Goal: Communication & Community: Answer question/provide support

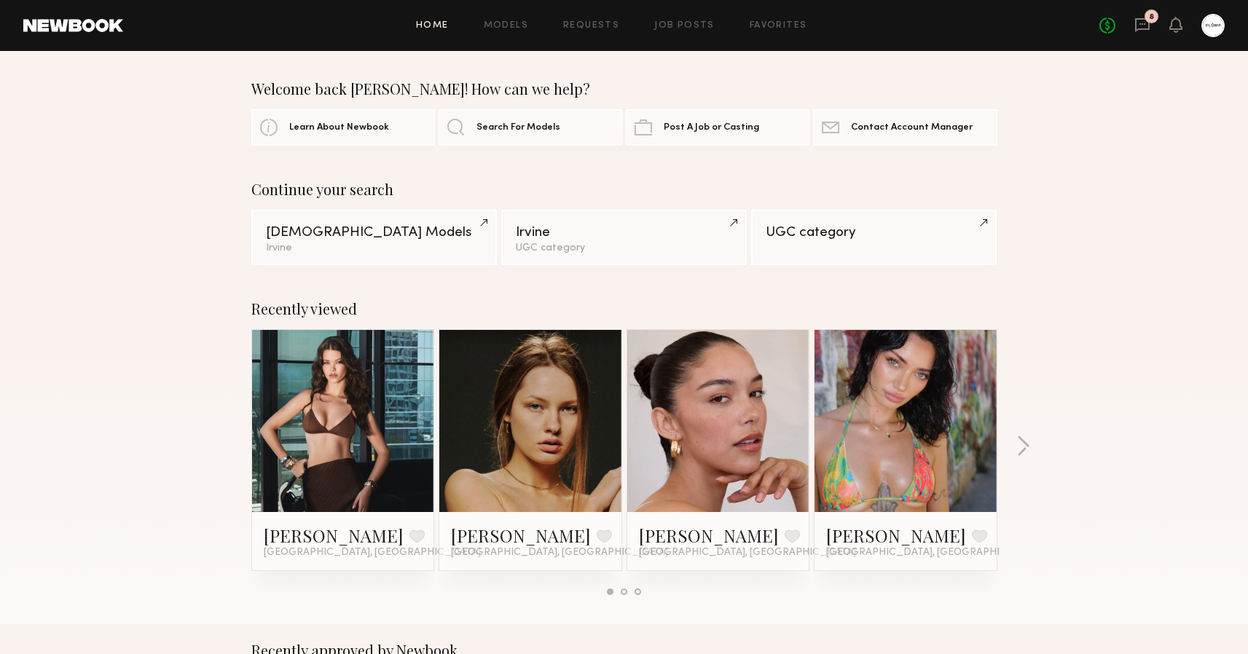
click at [1147, 20] on div "8" at bounding box center [1152, 16] width 14 height 14
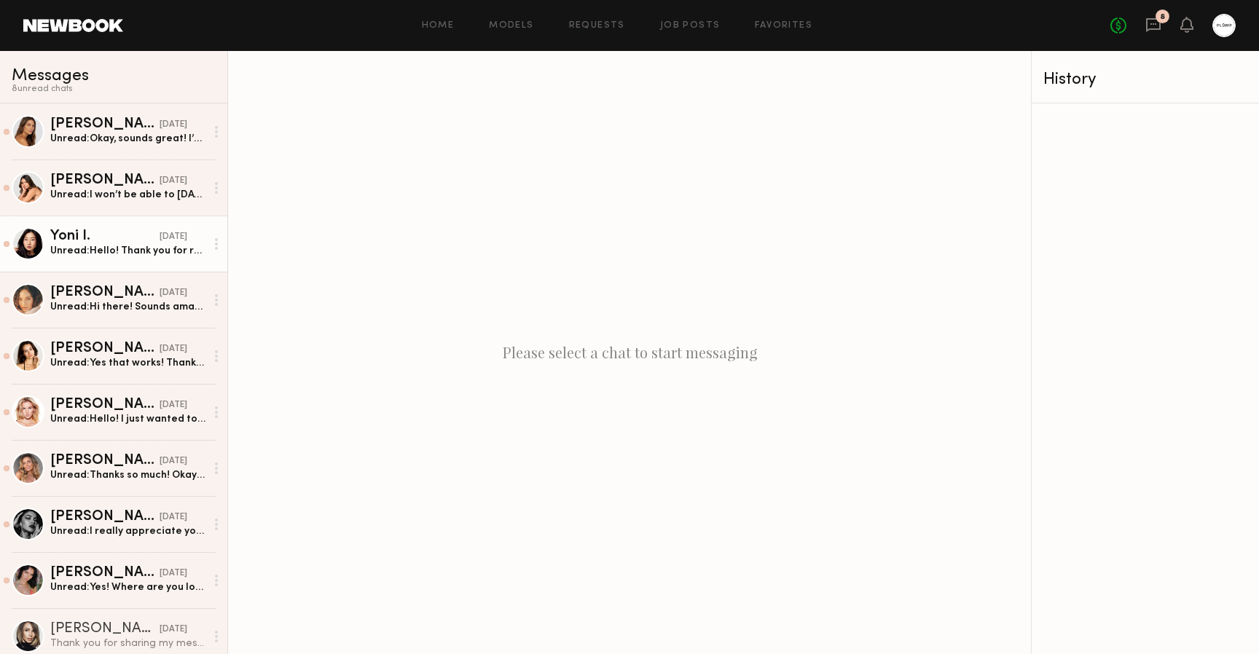
click at [86, 240] on div "Yoni I." at bounding box center [104, 237] width 109 height 15
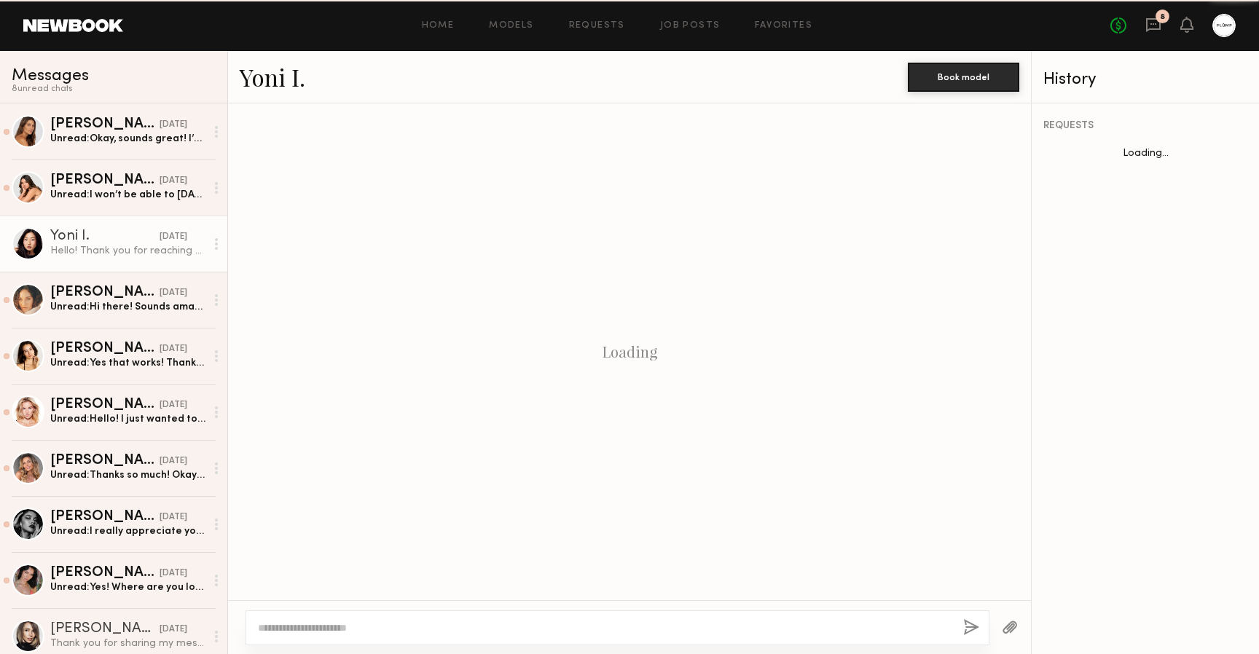
scroll to position [505, 0]
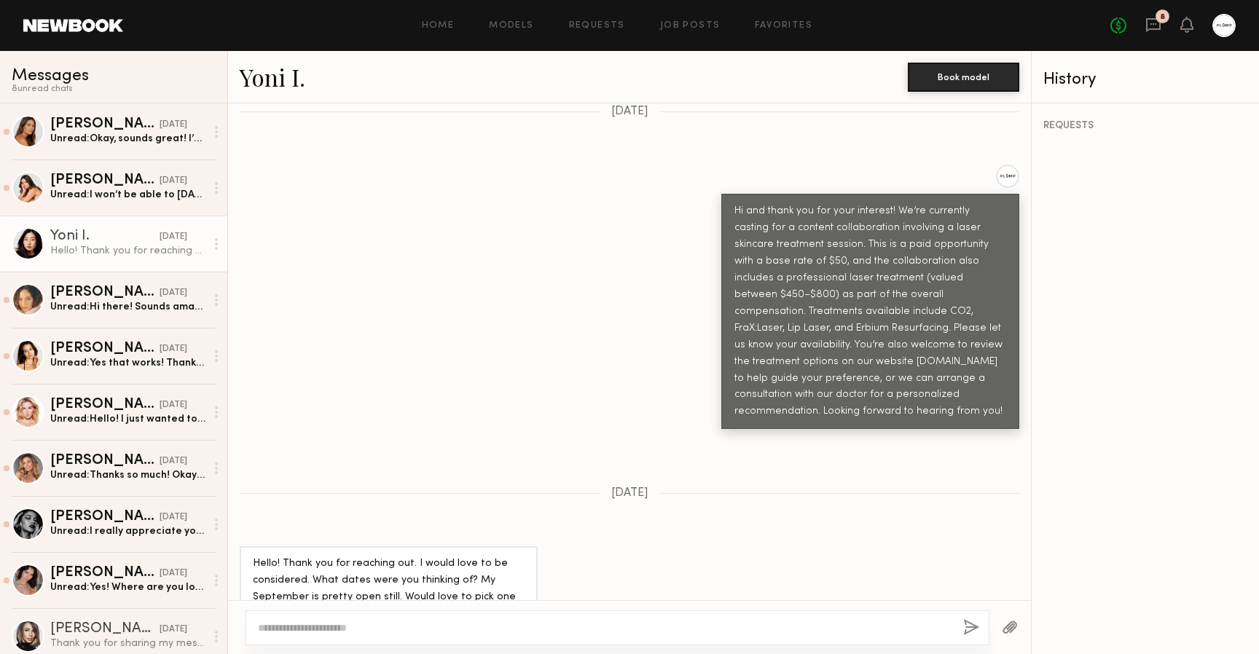
click at [272, 81] on link "Yoni I." at bounding box center [273, 76] width 66 height 31
click at [343, 632] on textarea at bounding box center [605, 628] width 694 height 15
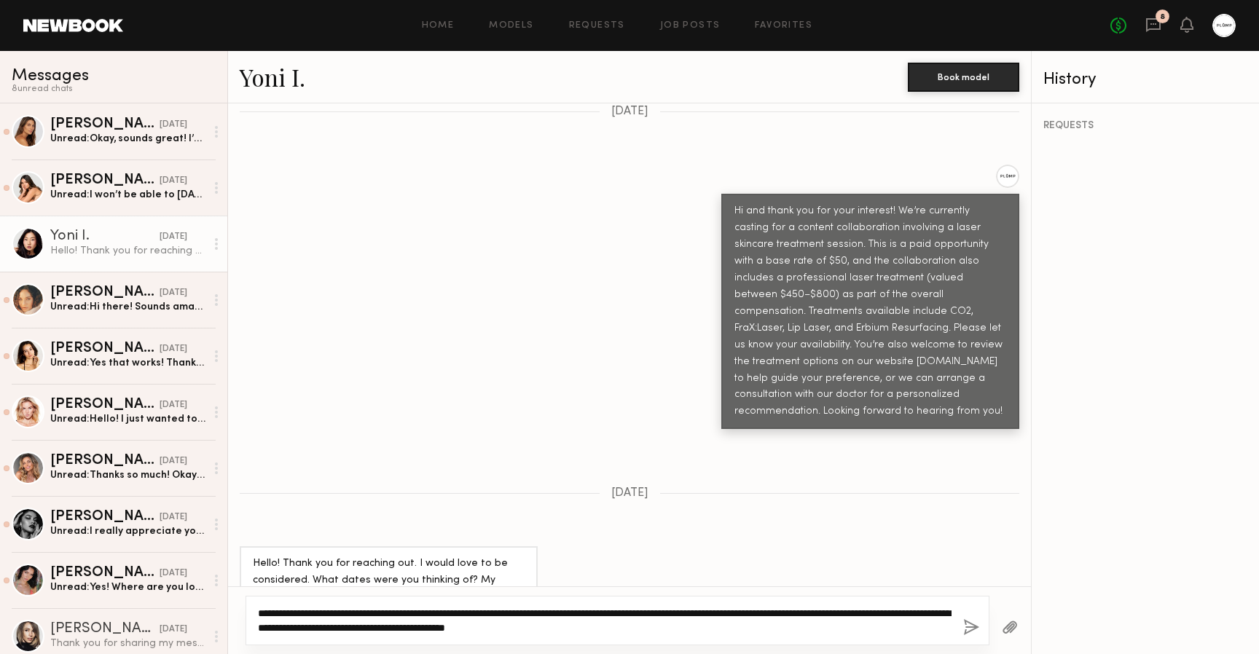
click at [563, 628] on textarea "**********" at bounding box center [605, 620] width 694 height 29
click at [557, 628] on textarea "**********" at bounding box center [605, 620] width 694 height 29
drag, startPoint x: 775, startPoint y: 628, endPoint x: 641, endPoint y: 630, distance: 134.1
click at [641, 630] on textarea "**********" at bounding box center [605, 620] width 694 height 29
type textarea "**********"
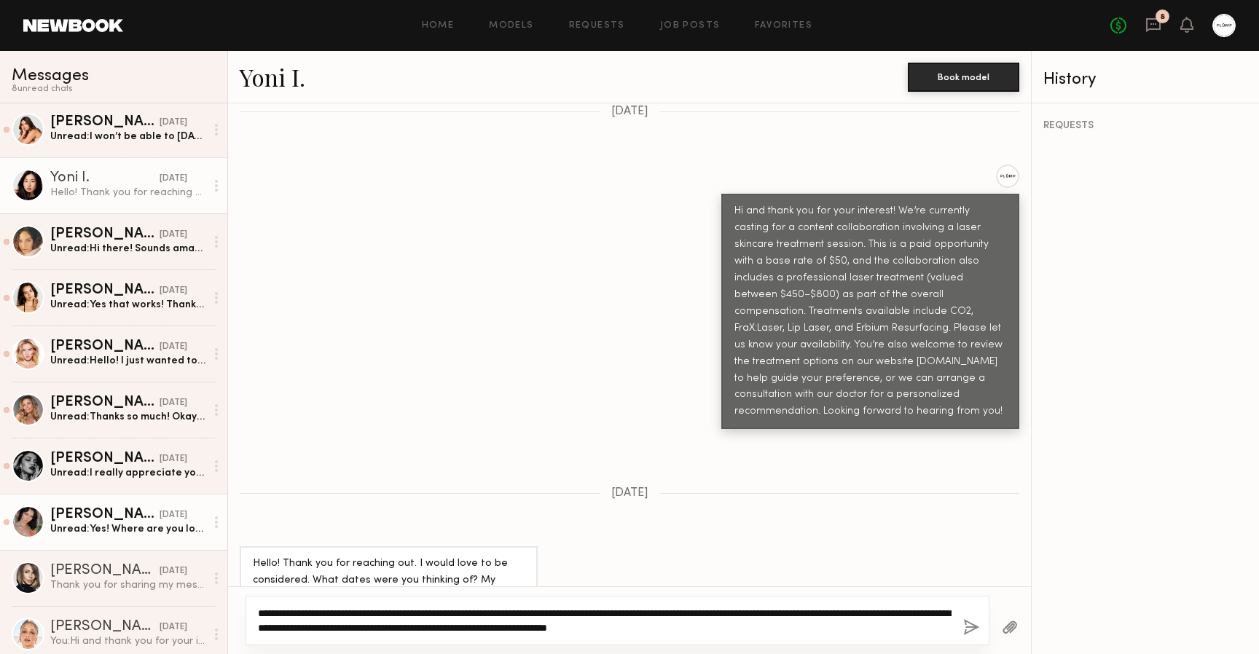
scroll to position [60, 0]
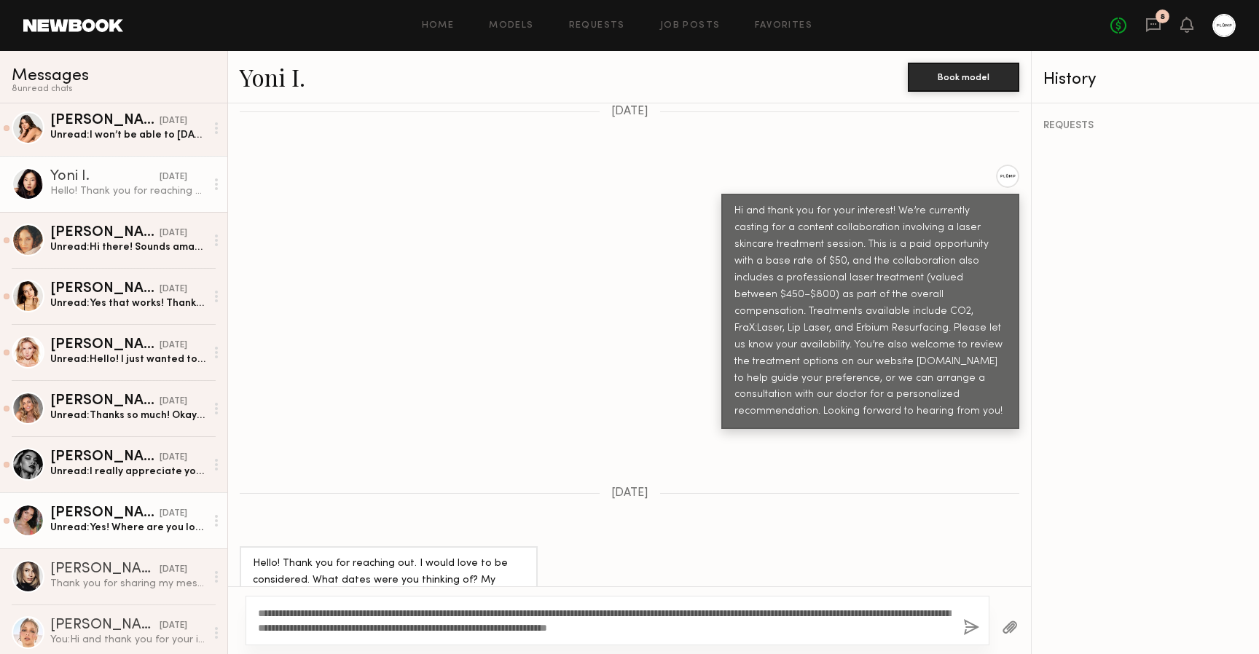
click at [126, 509] on div "Cristina L." at bounding box center [104, 513] width 109 height 15
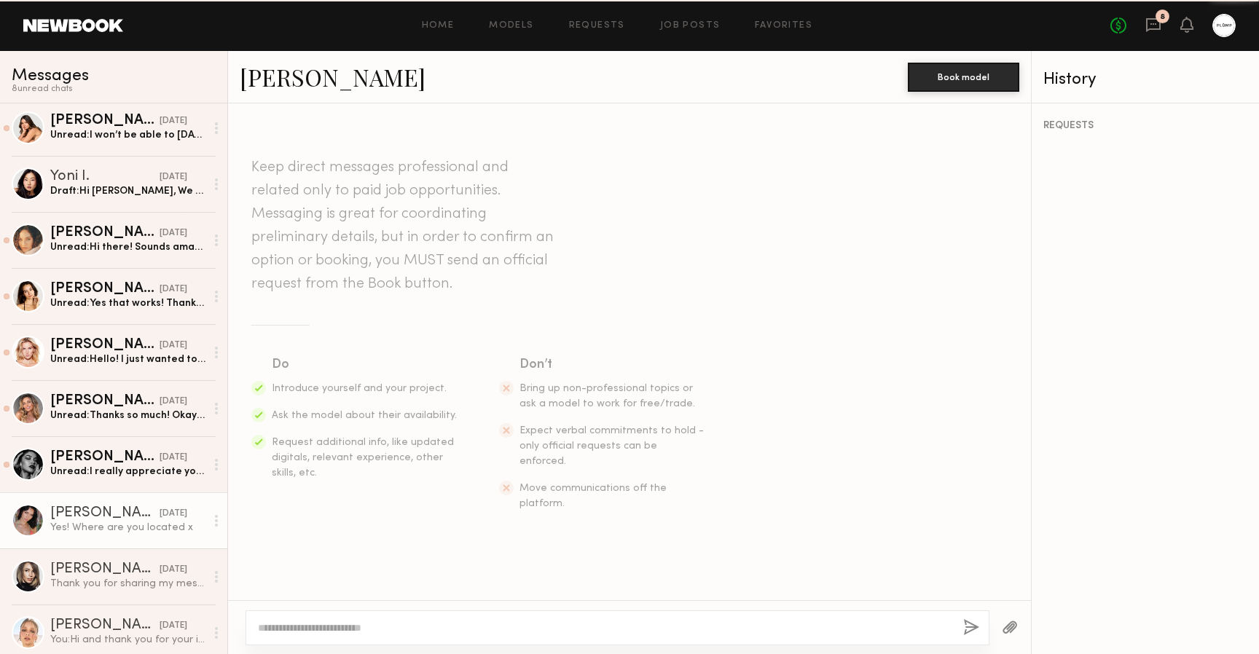
scroll to position [814, 0]
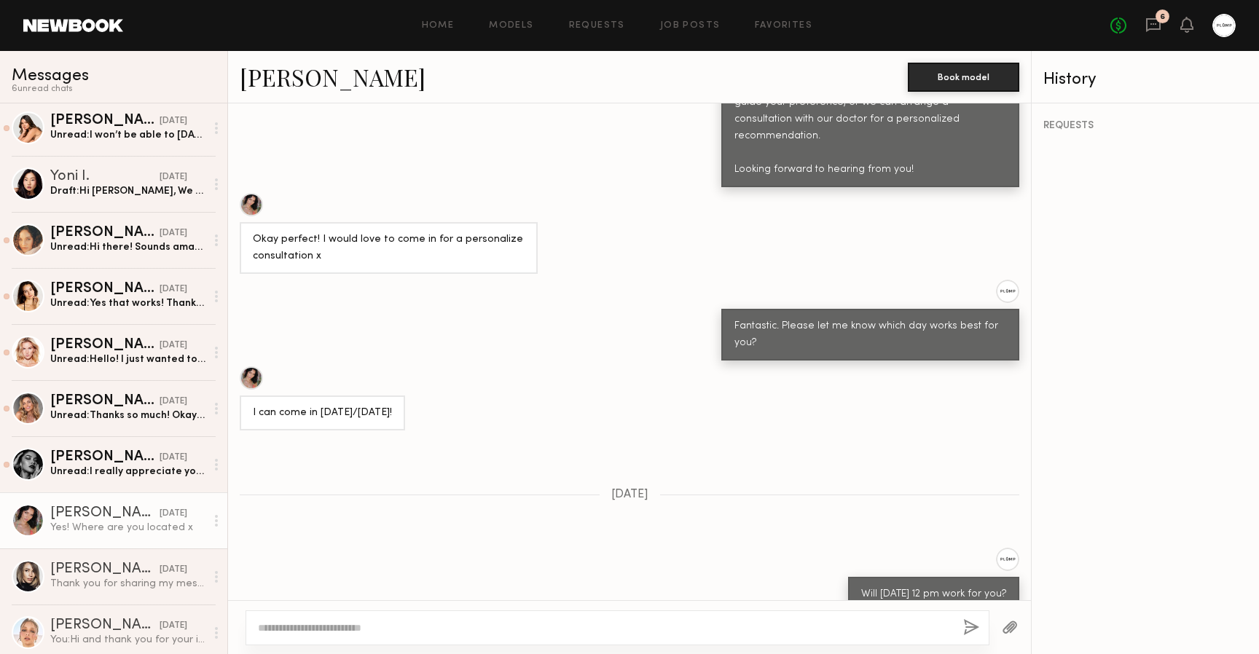
click at [215, 522] on circle at bounding box center [216, 521] width 3 height 3
click at [181, 546] on div "Mark unread" at bounding box center [174, 549] width 106 height 33
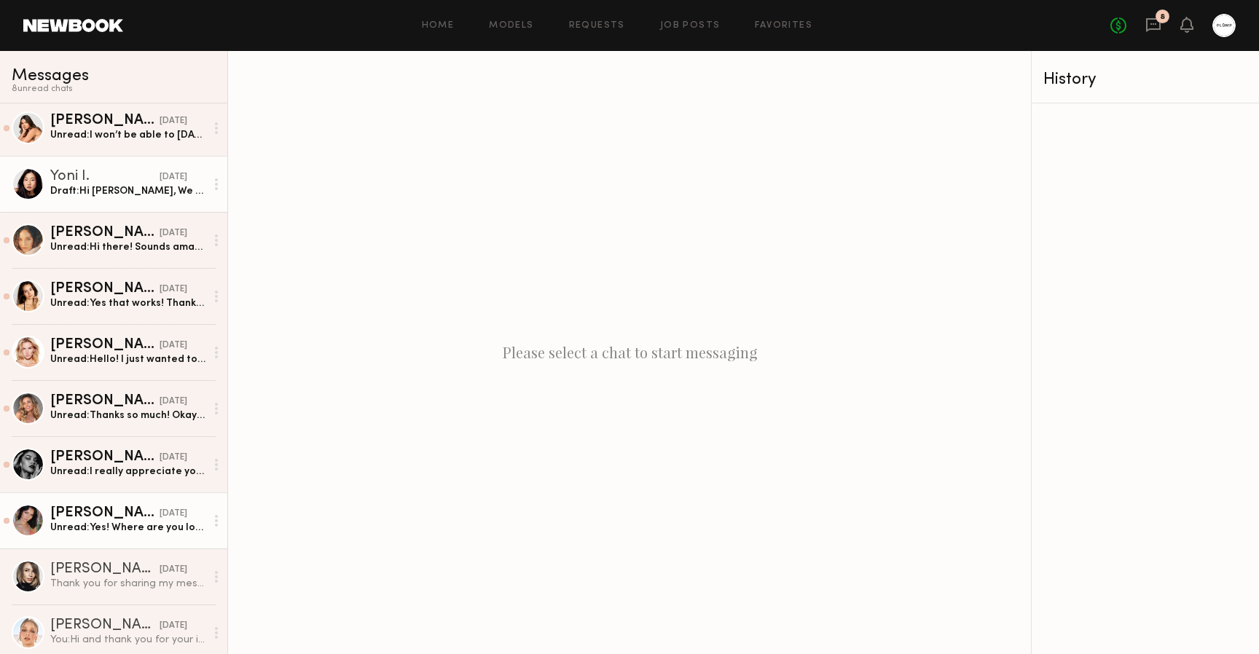
click at [129, 184] on div "Draft: Hi Yoni, We can arrange to have this done most days with a week notice i…" at bounding box center [127, 191] width 155 height 14
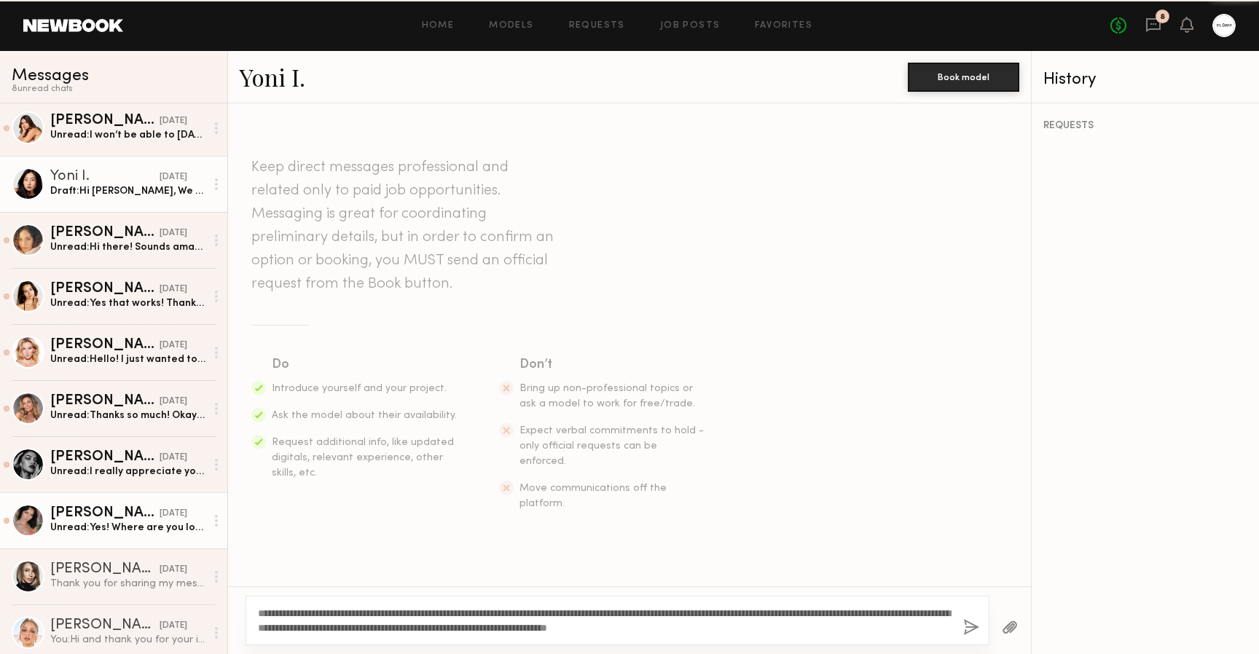
scroll to position [505, 0]
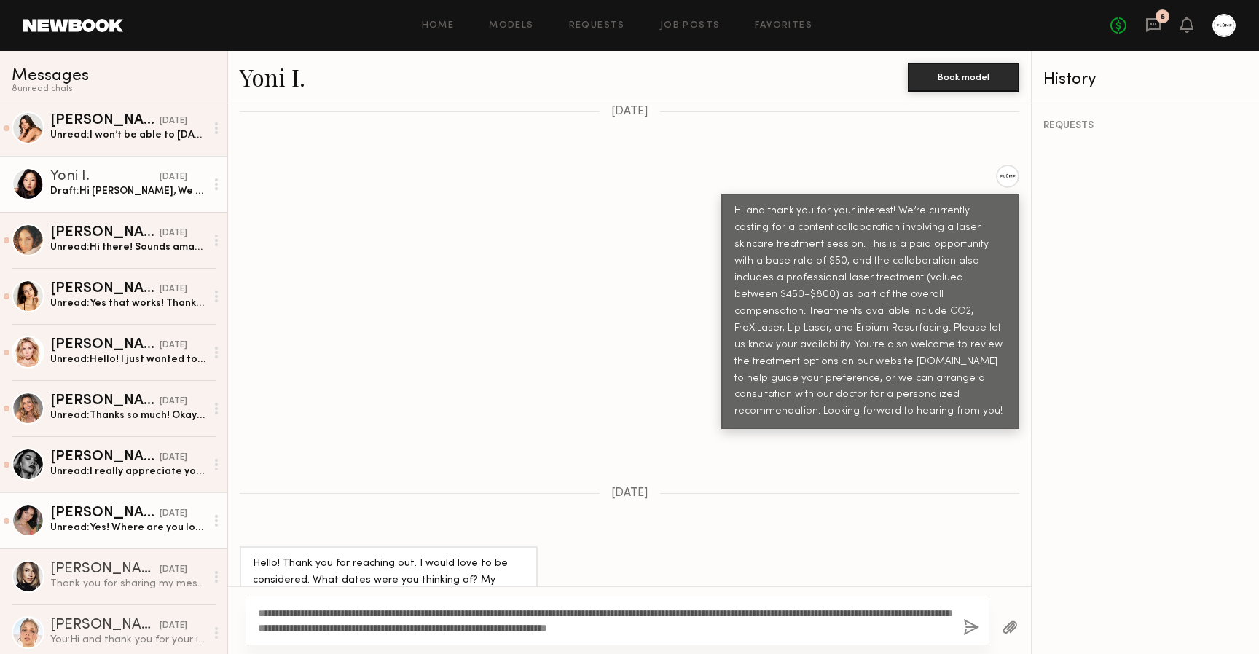
click at [802, 633] on textarea "**********" at bounding box center [605, 620] width 694 height 29
click at [768, 625] on textarea "**********" at bounding box center [605, 620] width 694 height 29
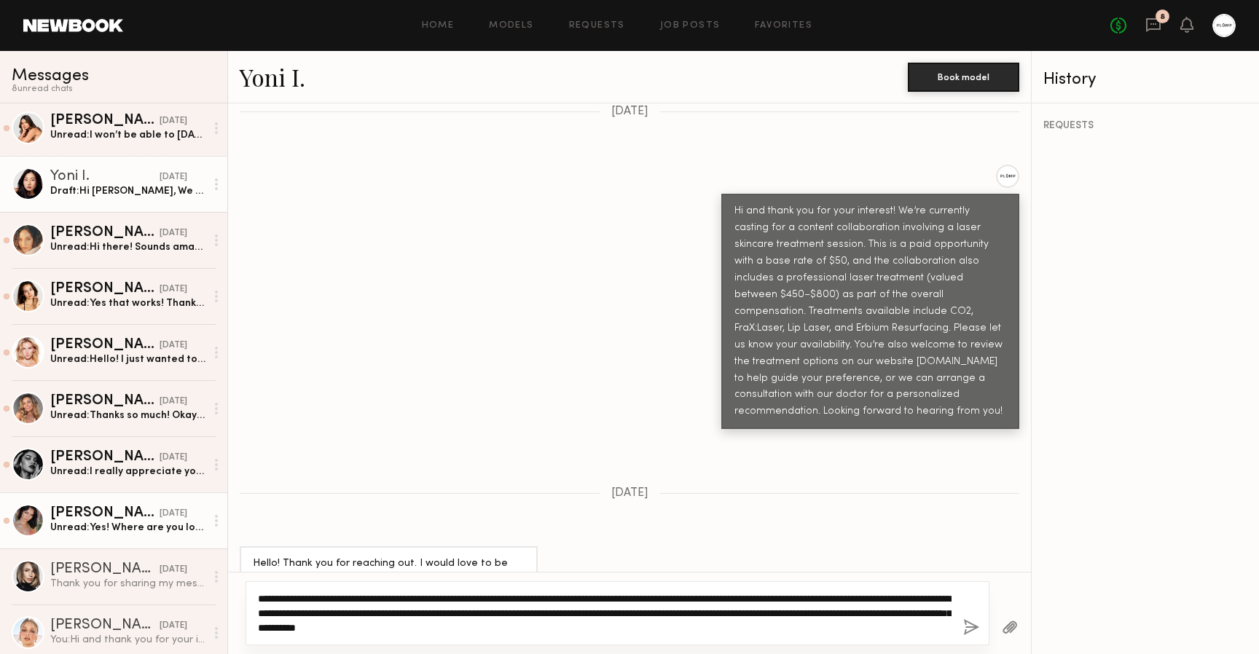
type textarea "**********"
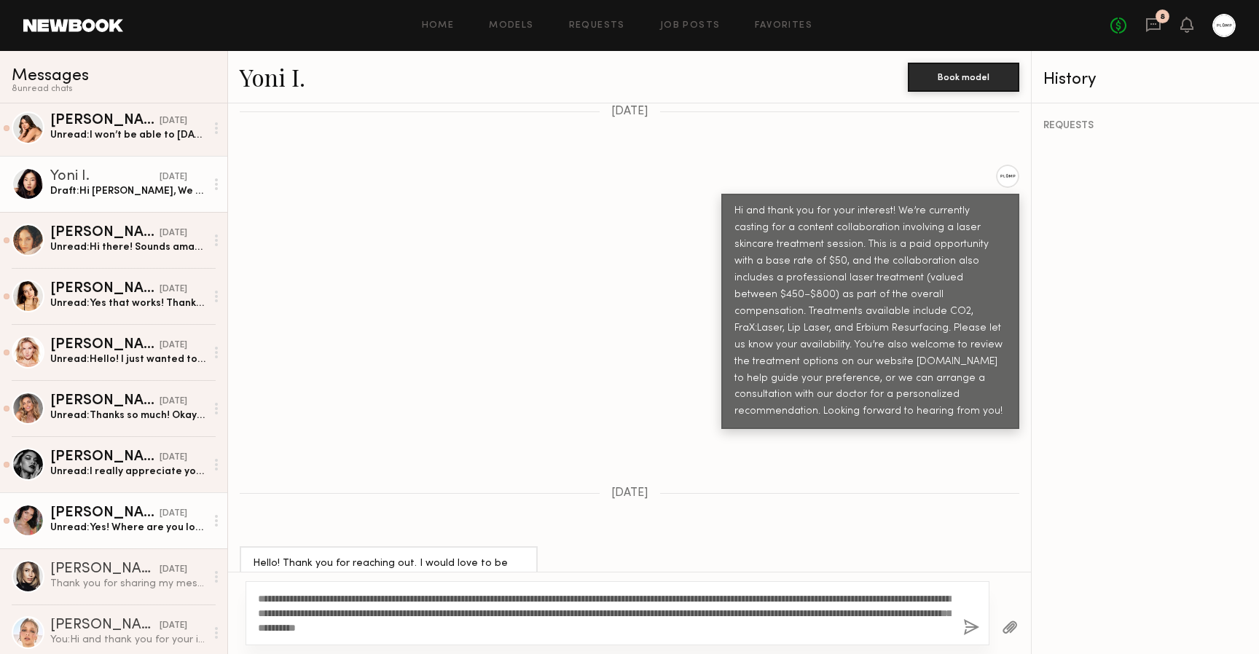
click at [971, 629] on button "button" at bounding box center [971, 628] width 16 height 18
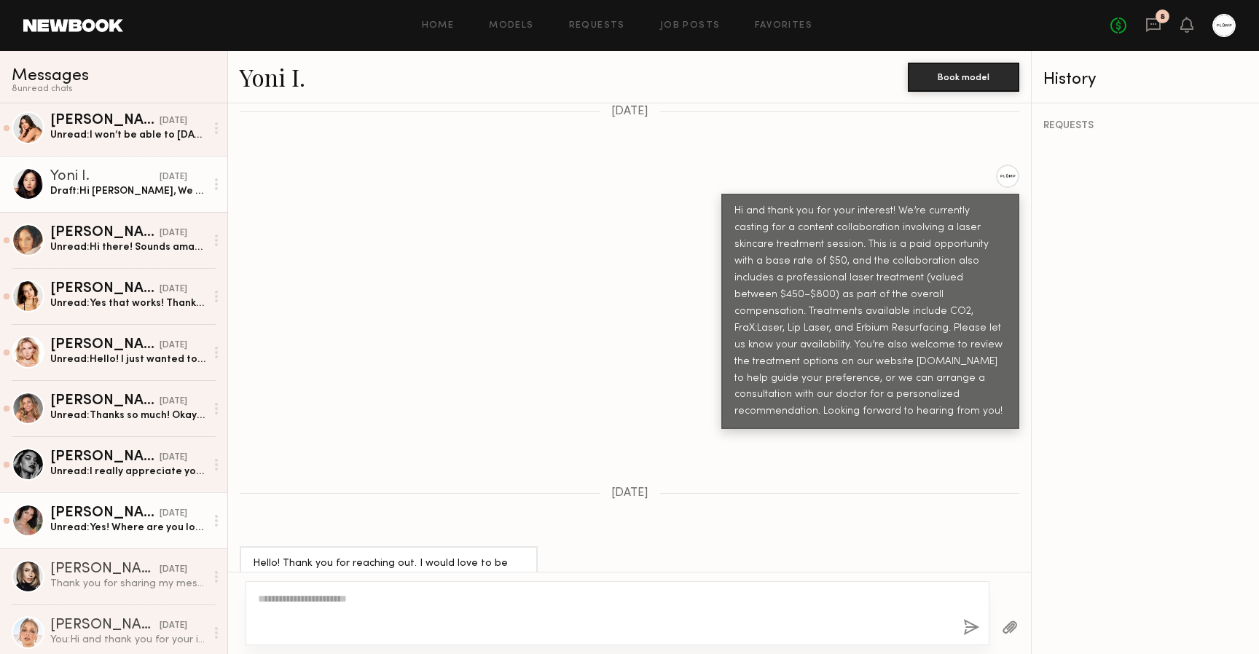
scroll to position [782, 0]
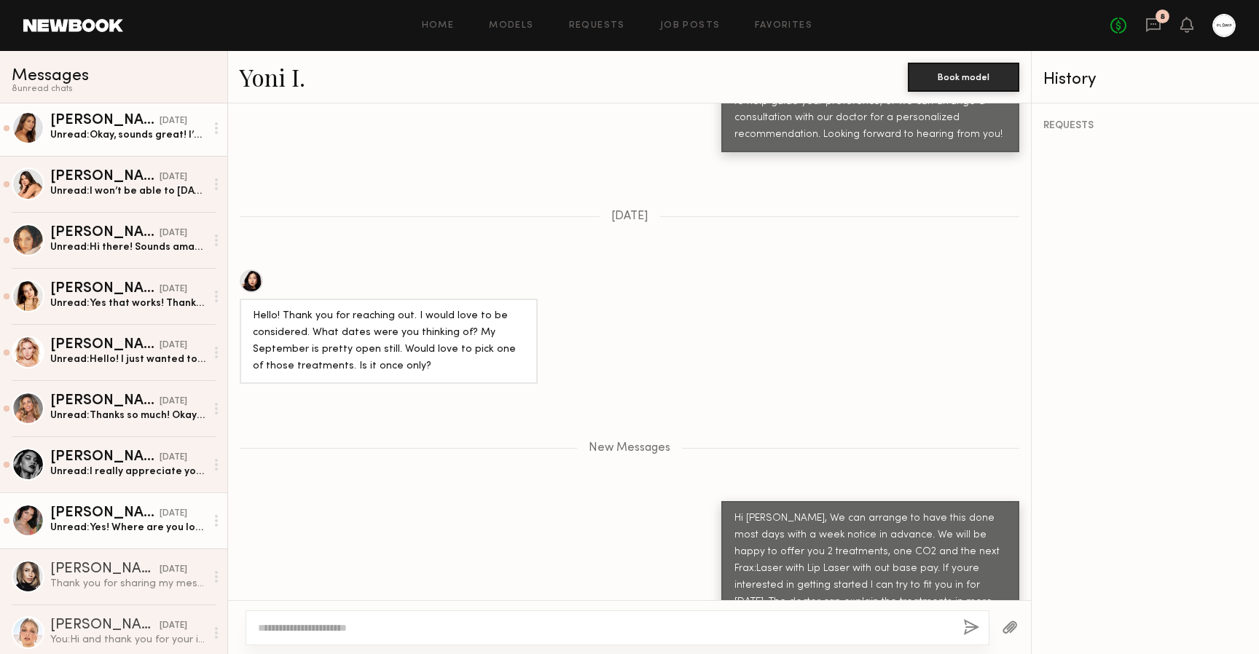
click at [133, 133] on div "Unread: Okay, sounds great! I’m interested in CO2 but also interested in consul…" at bounding box center [127, 135] width 155 height 14
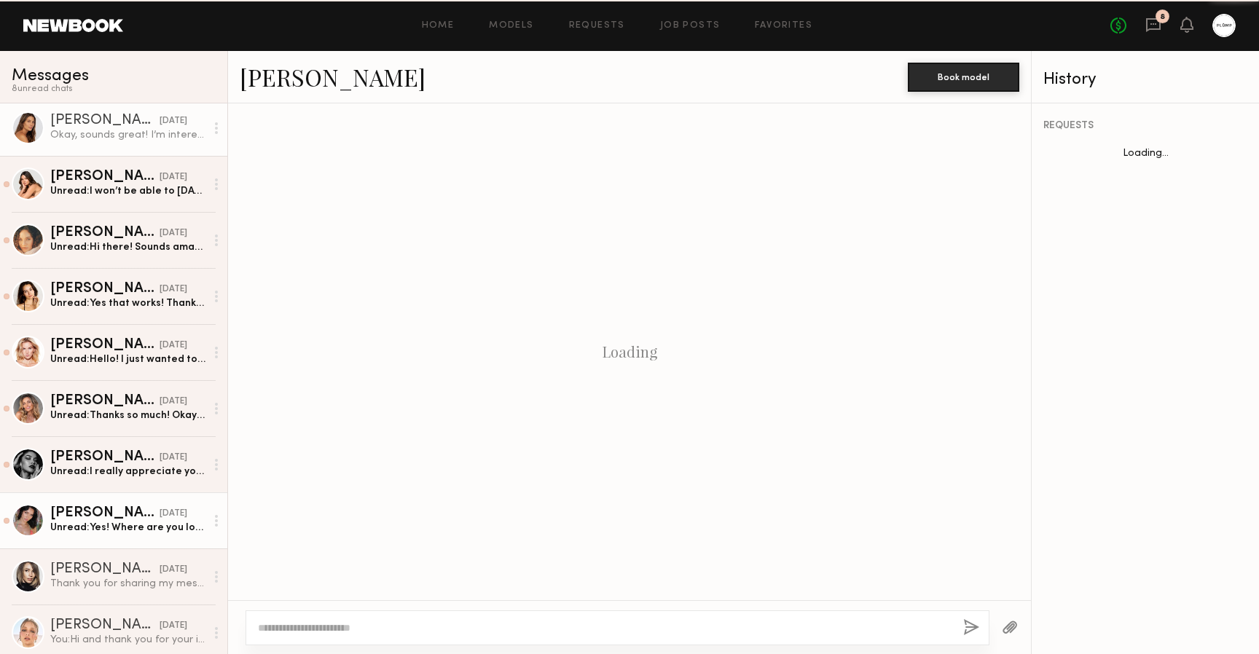
scroll to position [820, 0]
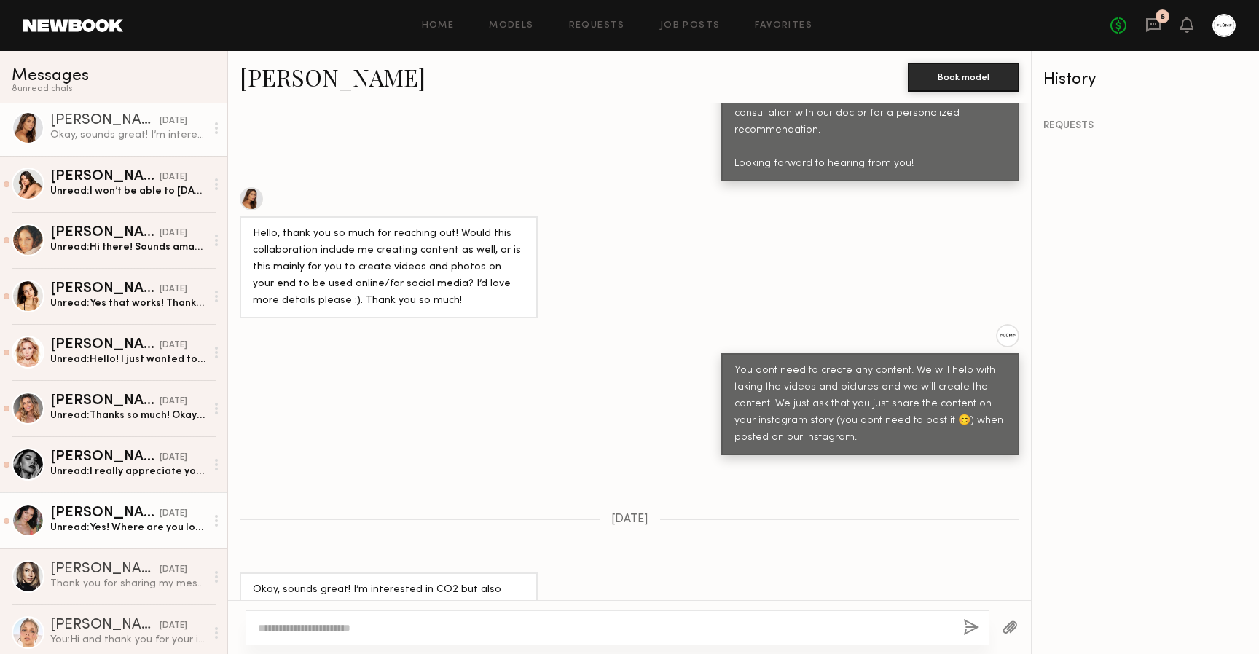
click at [253, 187] on div at bounding box center [251, 198] width 23 height 23
click at [385, 627] on textarea at bounding box center [605, 628] width 694 height 15
type textarea "*"
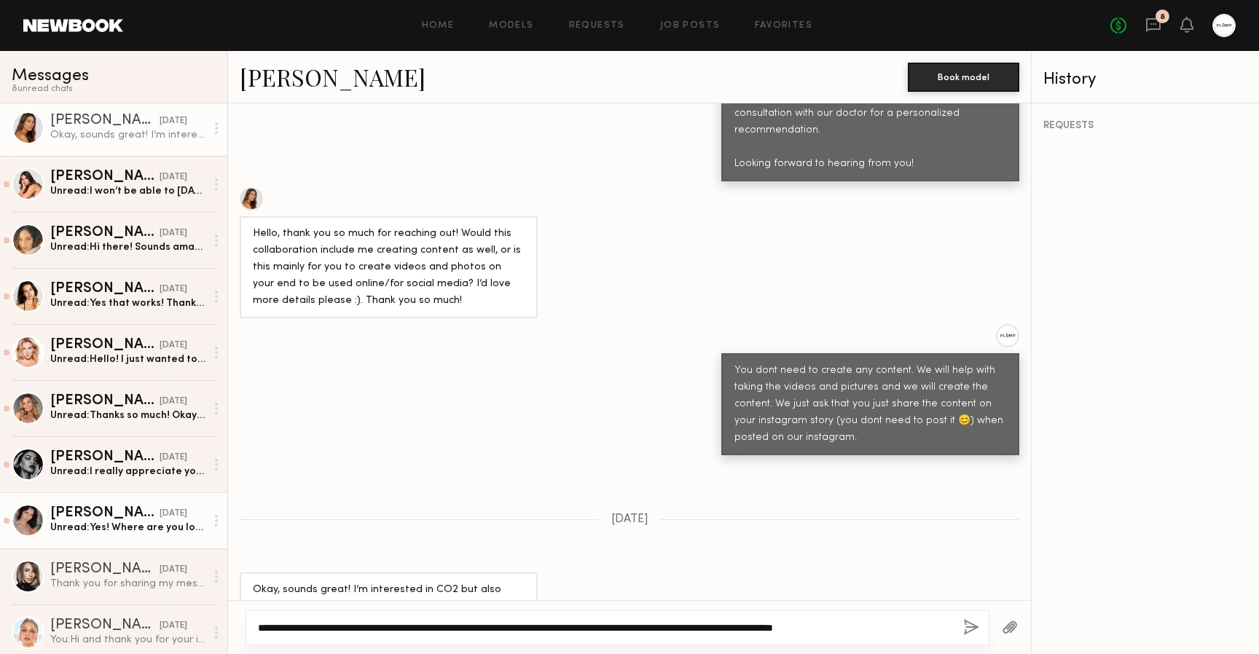
click at [286, 626] on textarea "**********" at bounding box center [605, 628] width 694 height 15
click at [351, 629] on textarea "**********" at bounding box center [605, 628] width 694 height 15
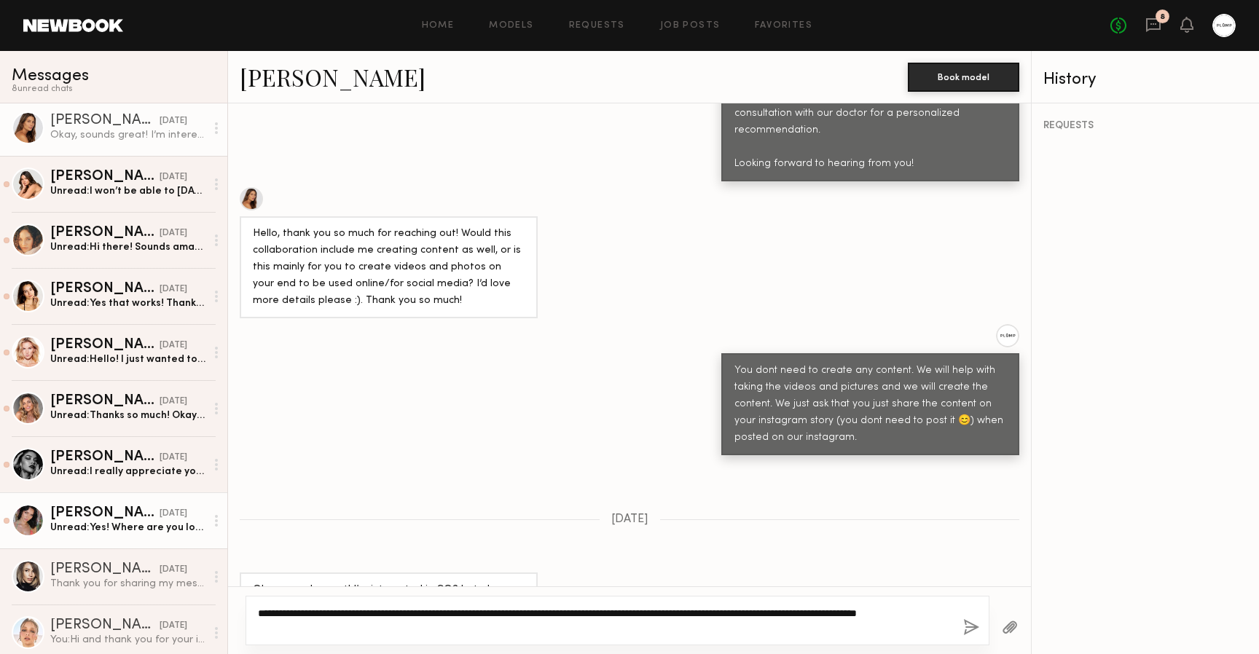
click at [893, 616] on textarea "**********" at bounding box center [605, 620] width 694 height 29
click at [390, 627] on textarea "**********" at bounding box center [605, 620] width 694 height 29
click at [536, 628] on textarea "**********" at bounding box center [605, 620] width 694 height 29
type textarea "**********"
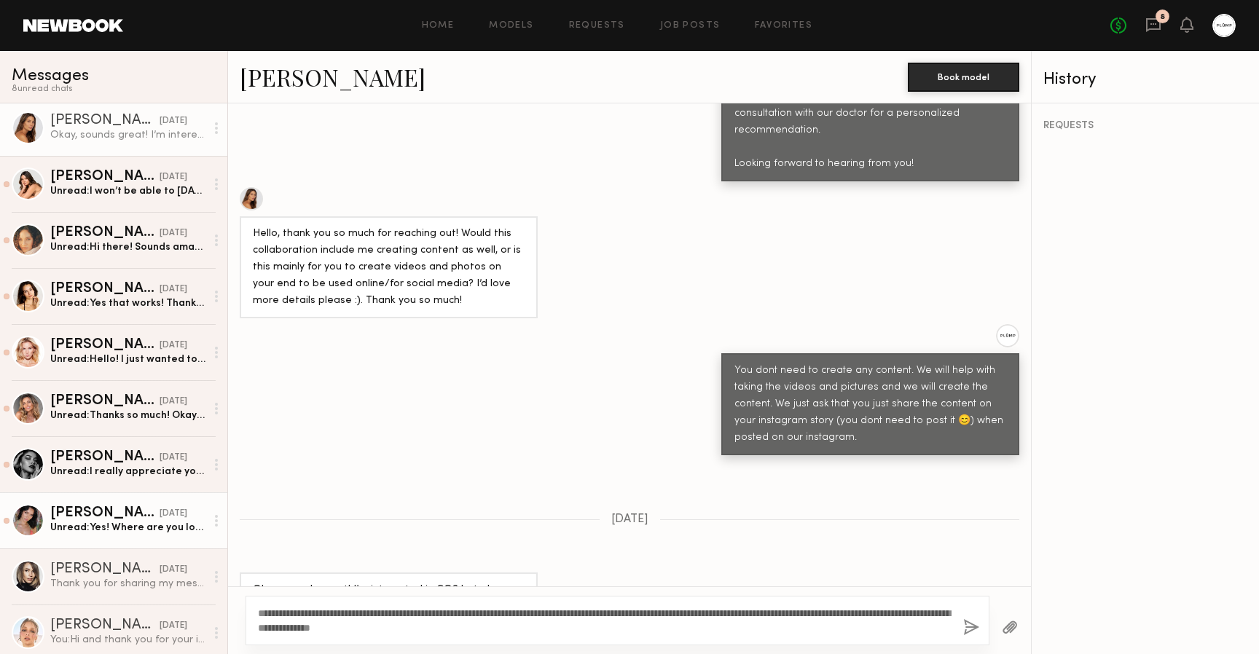
click at [971, 623] on button "button" at bounding box center [971, 628] width 16 height 18
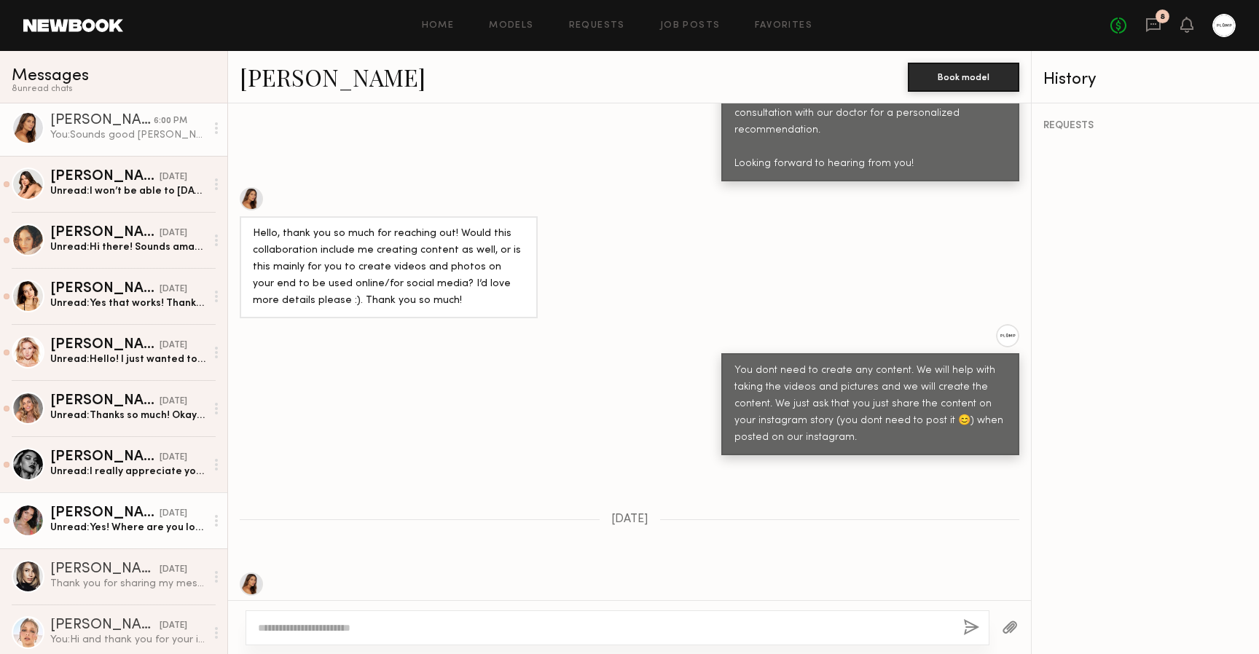
scroll to position [1049, 0]
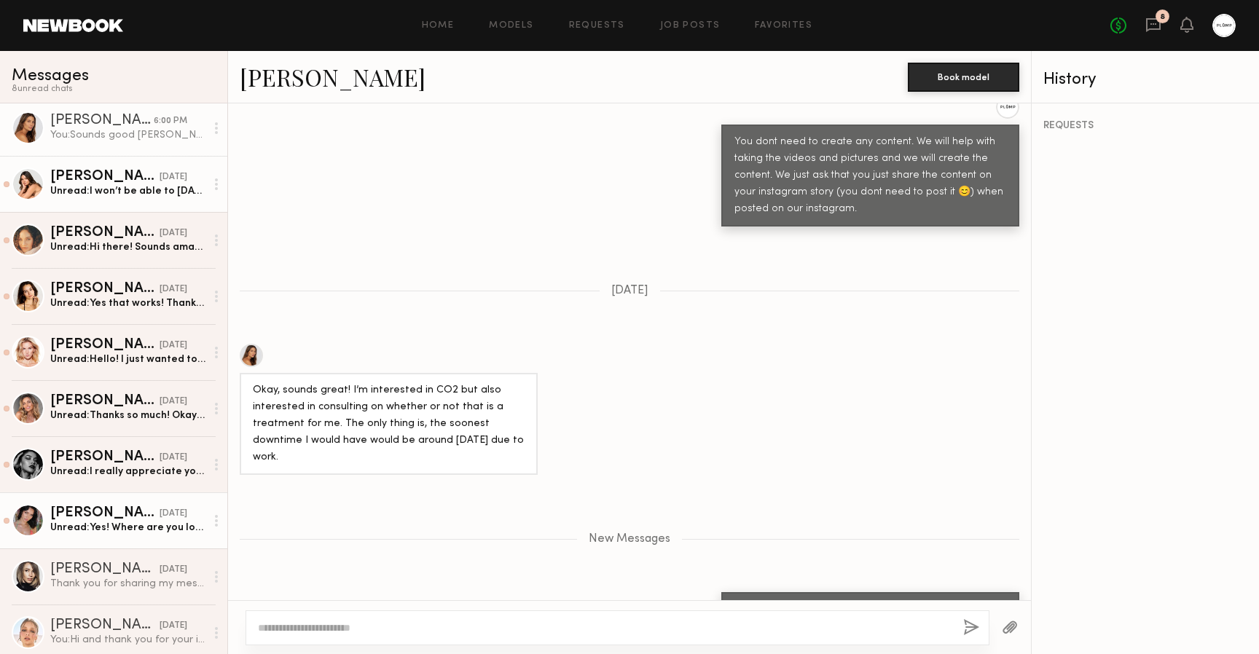
click at [82, 179] on div "Caina F." at bounding box center [104, 177] width 109 height 15
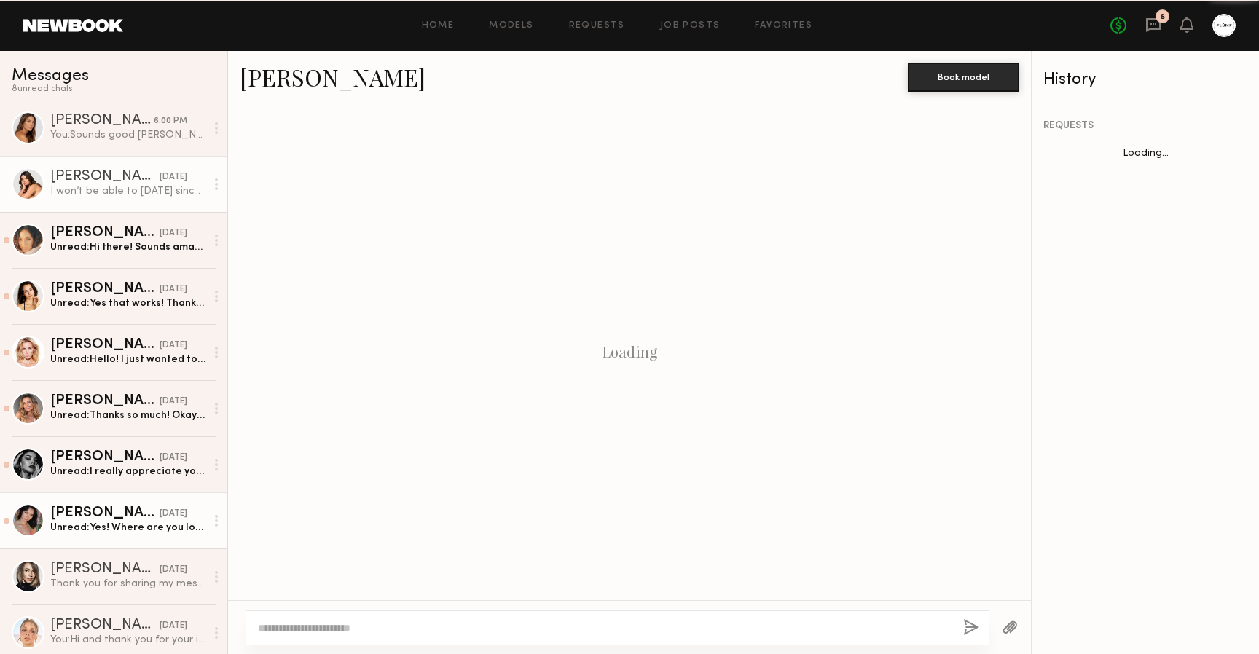
scroll to position [819, 0]
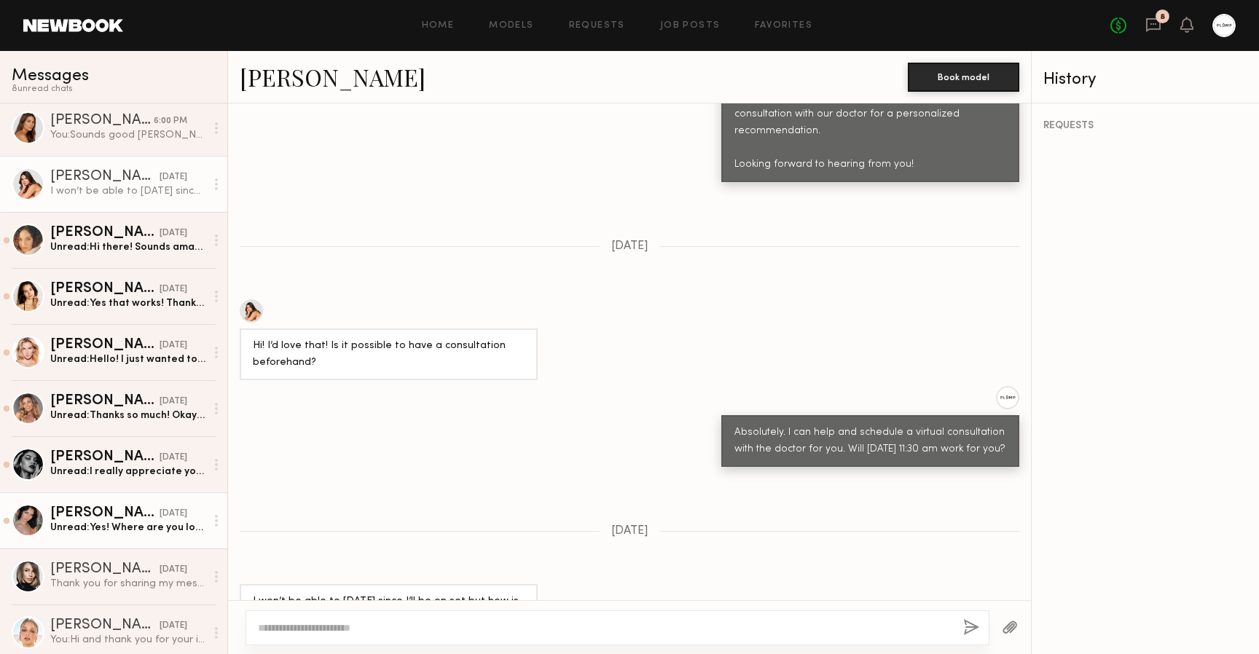
click at [267, 85] on link "Caina F." at bounding box center [333, 76] width 186 height 31
click at [206, 185] on div at bounding box center [217, 184] width 22 height 29
click at [181, 215] on div "Mark unread" at bounding box center [174, 213] width 106 height 33
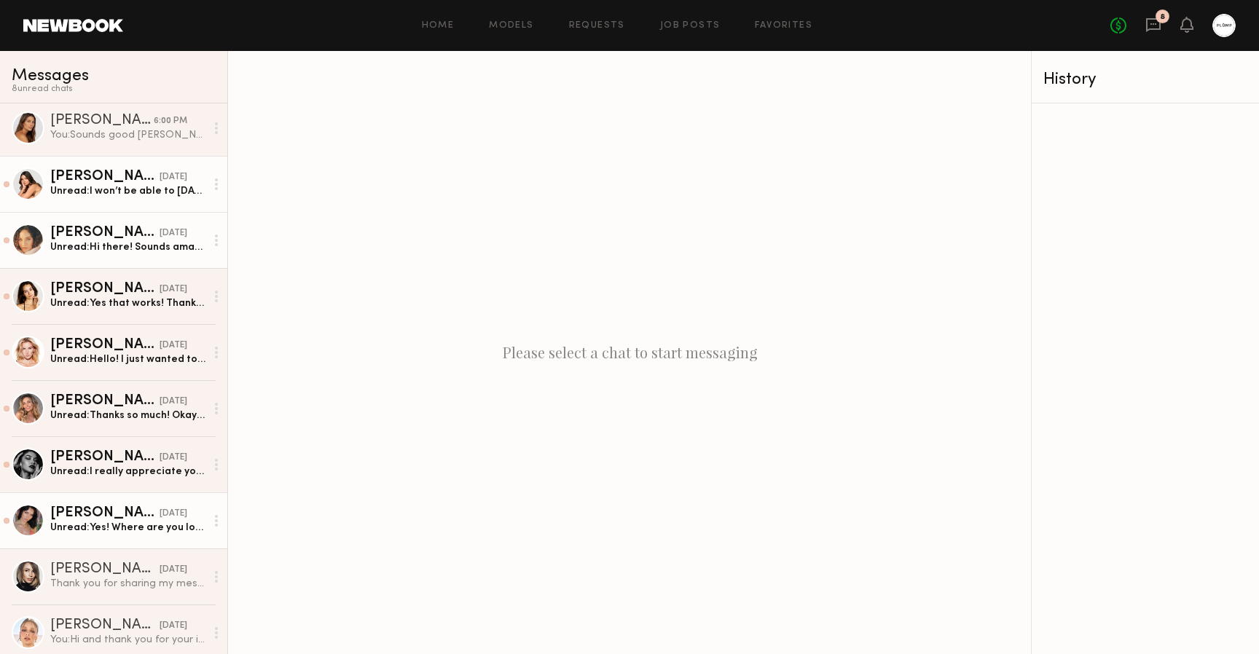
click at [160, 239] on div "yesterday" at bounding box center [174, 234] width 28 height 14
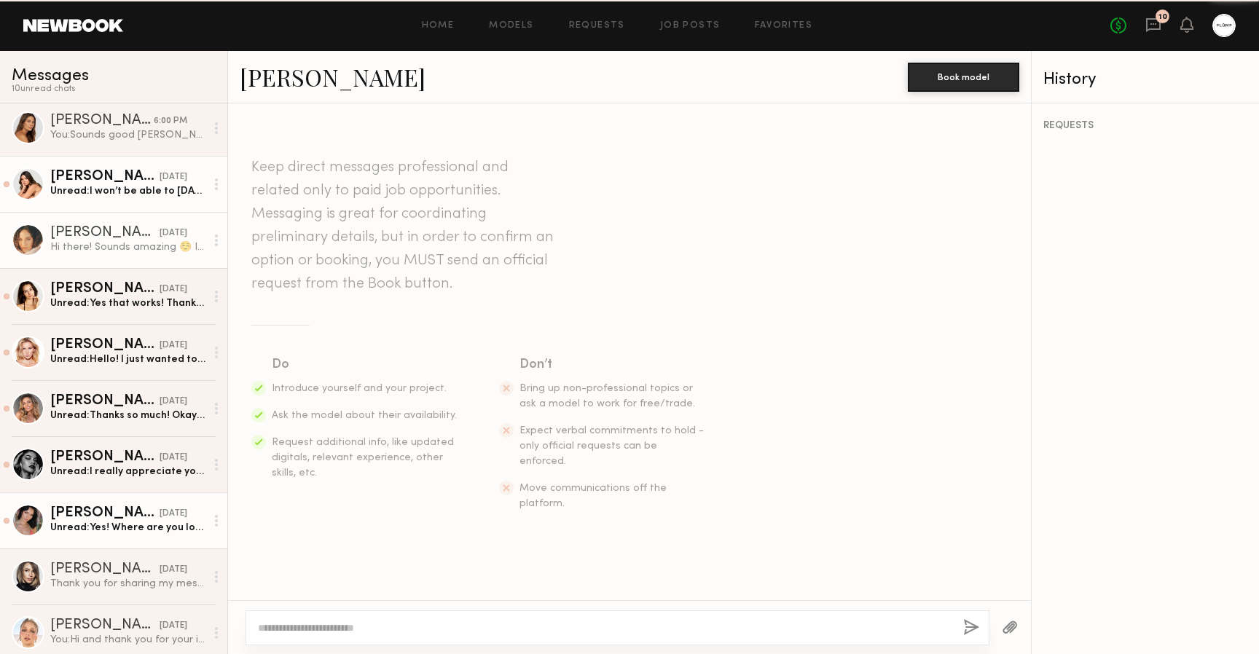
scroll to position [521, 0]
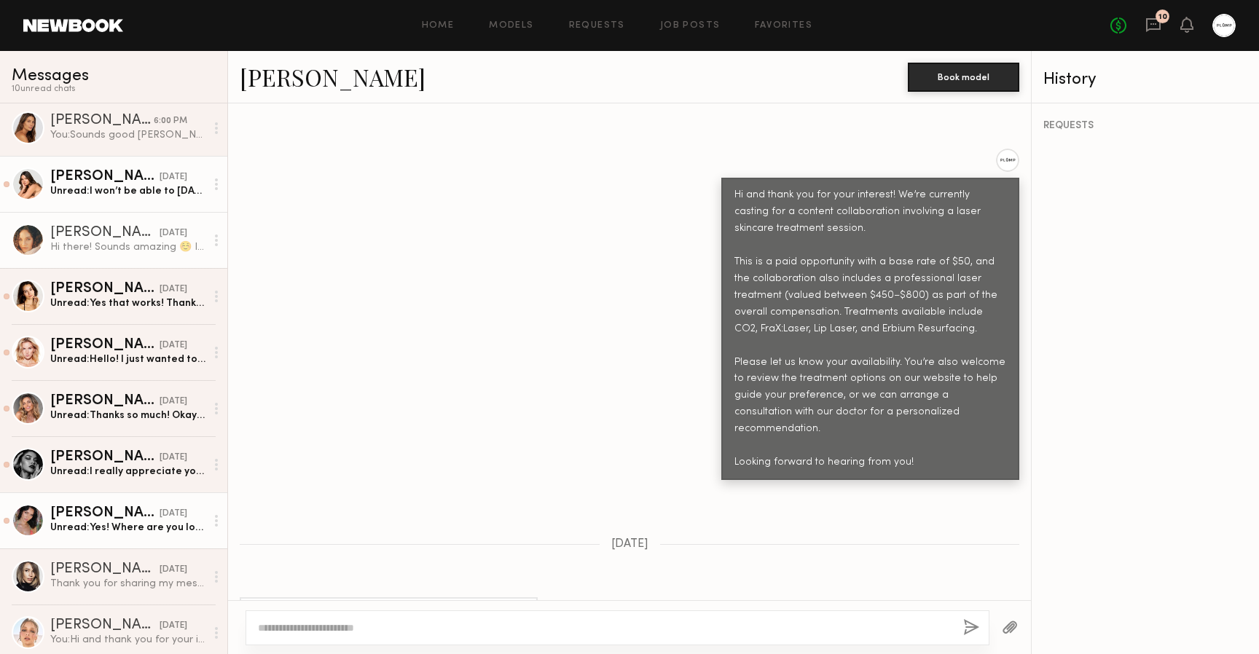
click at [271, 72] on link "Ashley B." at bounding box center [333, 76] width 186 height 31
click at [206, 238] on div at bounding box center [217, 240] width 22 height 29
click at [190, 265] on div "Mark unread" at bounding box center [174, 269] width 106 height 33
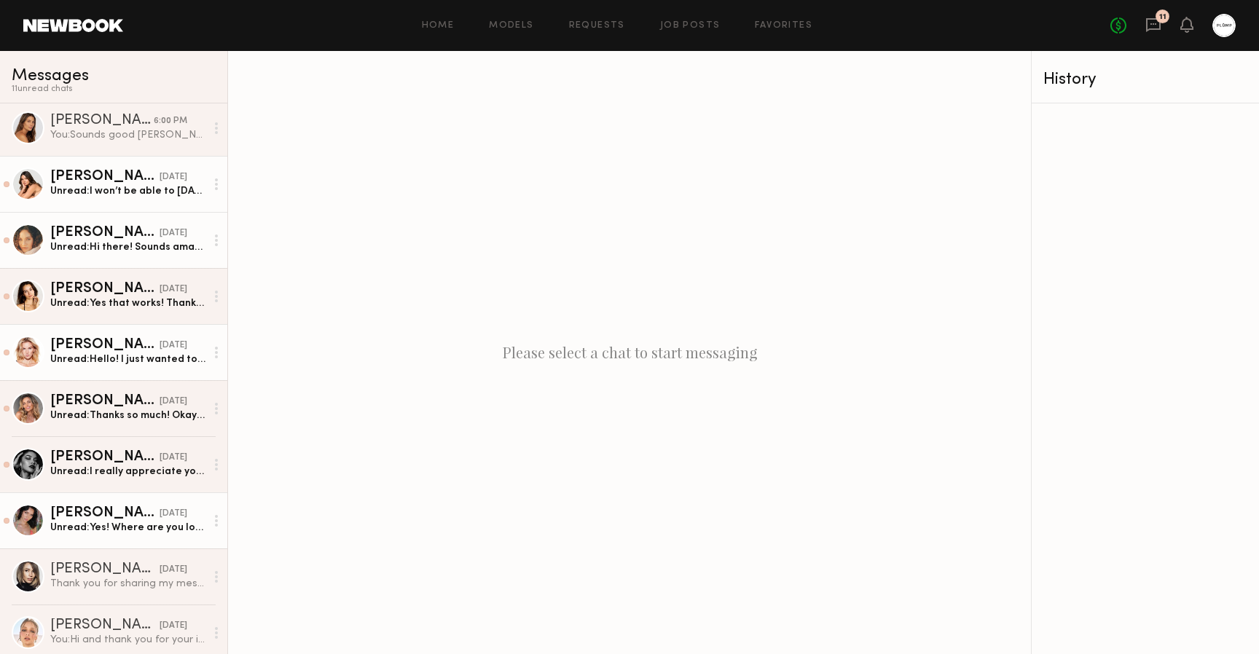
click at [164, 361] on div "Unread: Hello! I just wanted to check in and ask about recovery time for the tr…" at bounding box center [127, 360] width 155 height 14
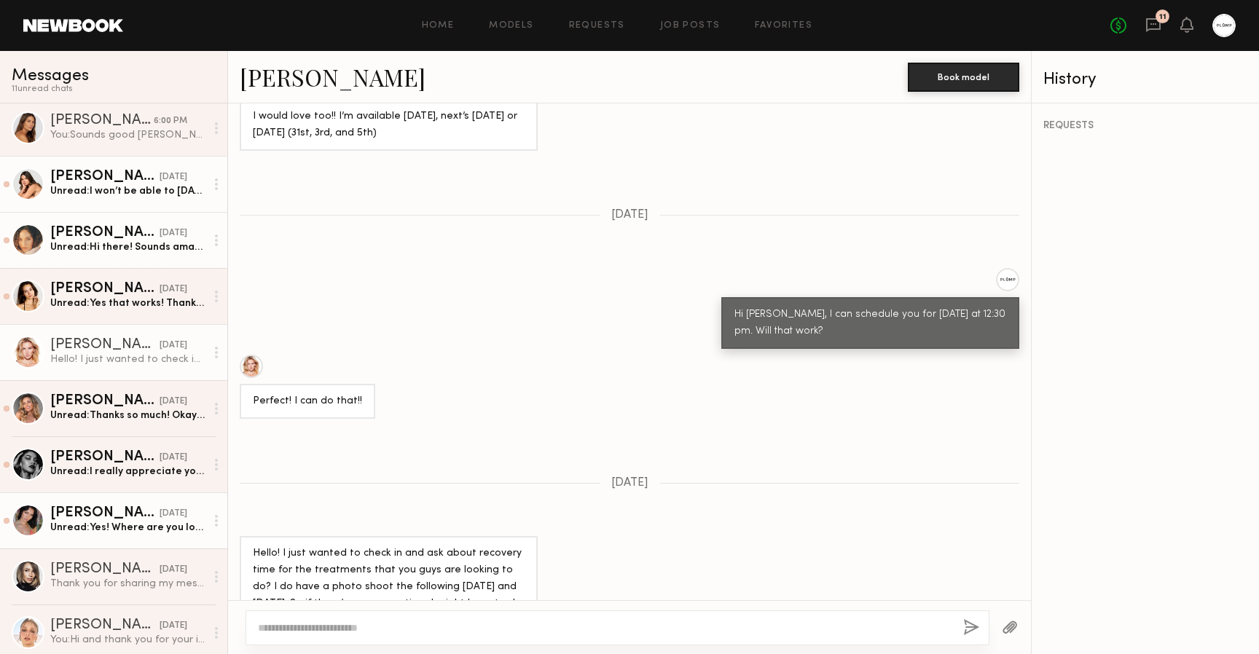
scroll to position [936, 0]
click at [262, 79] on link "Paulina R." at bounding box center [333, 76] width 186 height 31
click at [215, 355] on icon at bounding box center [216, 353] width 3 height 12
click at [197, 375] on div "Mark unread" at bounding box center [174, 381] width 106 height 33
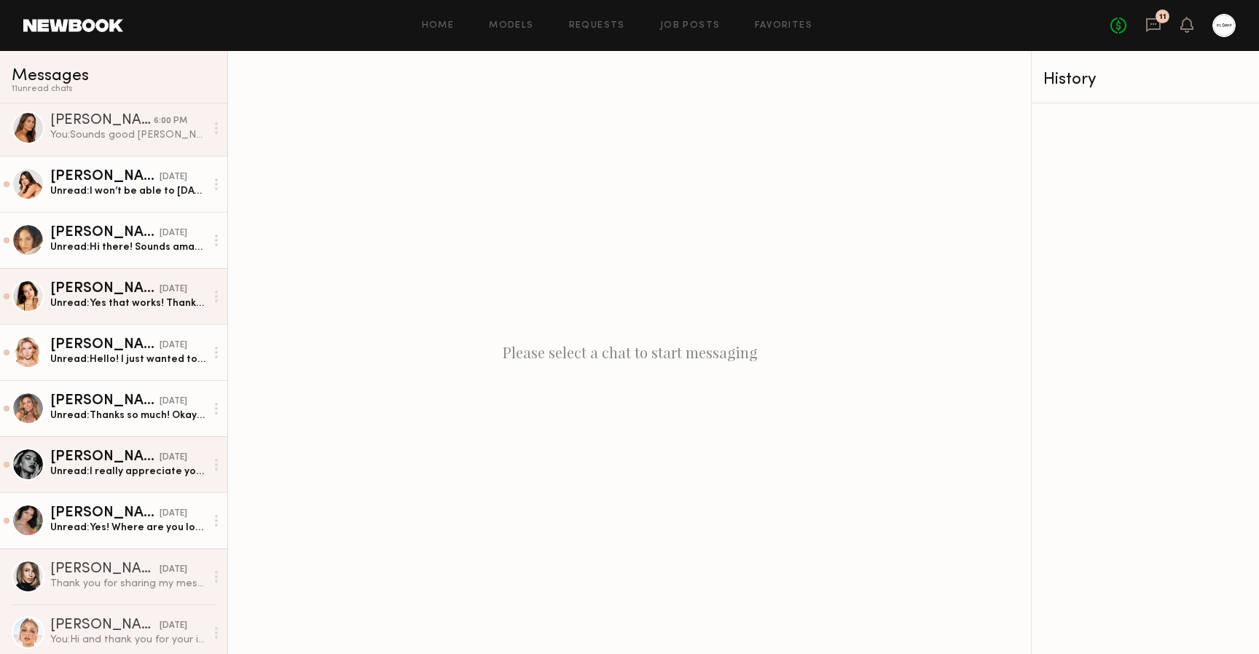
click at [173, 411] on div "Unread: Thanks so much! Okay perfect, will do :)" at bounding box center [127, 416] width 155 height 14
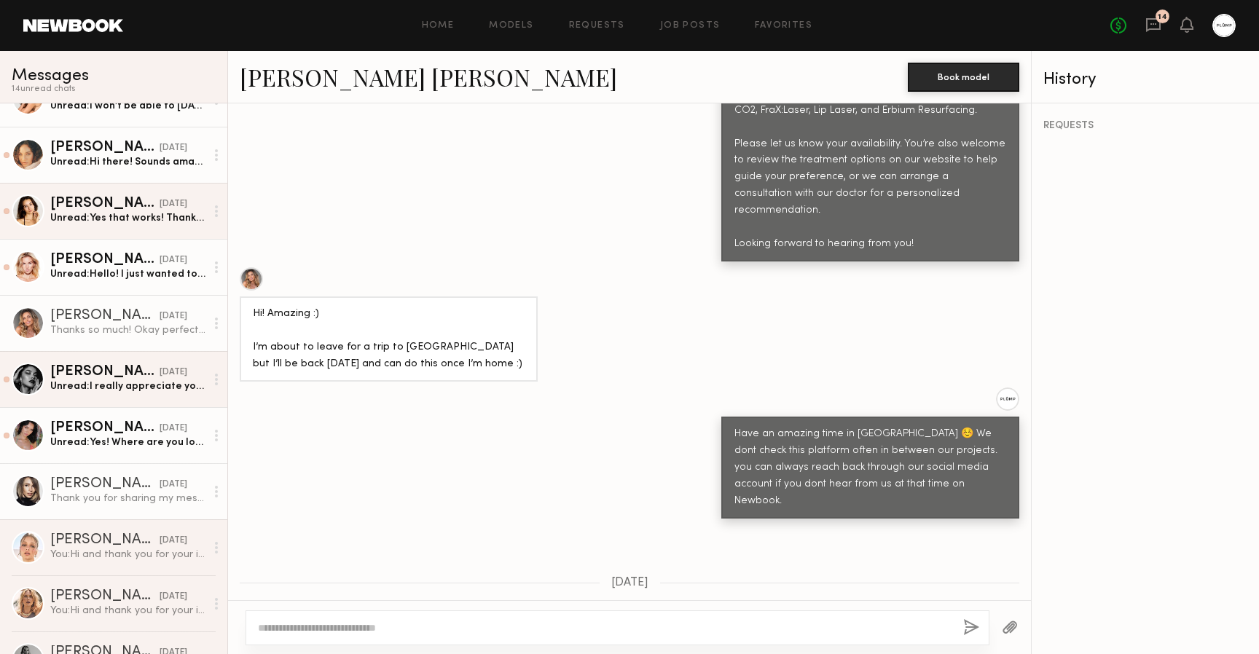
scroll to position [173, 0]
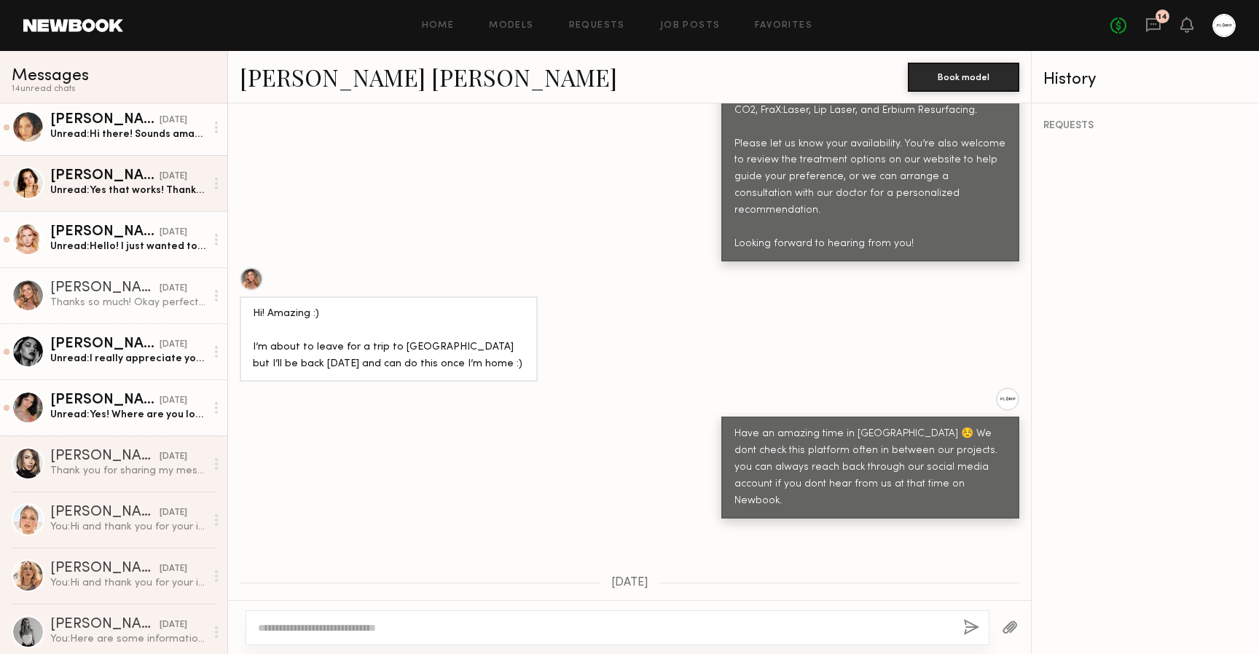
click at [157, 362] on div "Unread: I really appreciate you reaching out and sharing the details of this co…" at bounding box center [127, 359] width 155 height 14
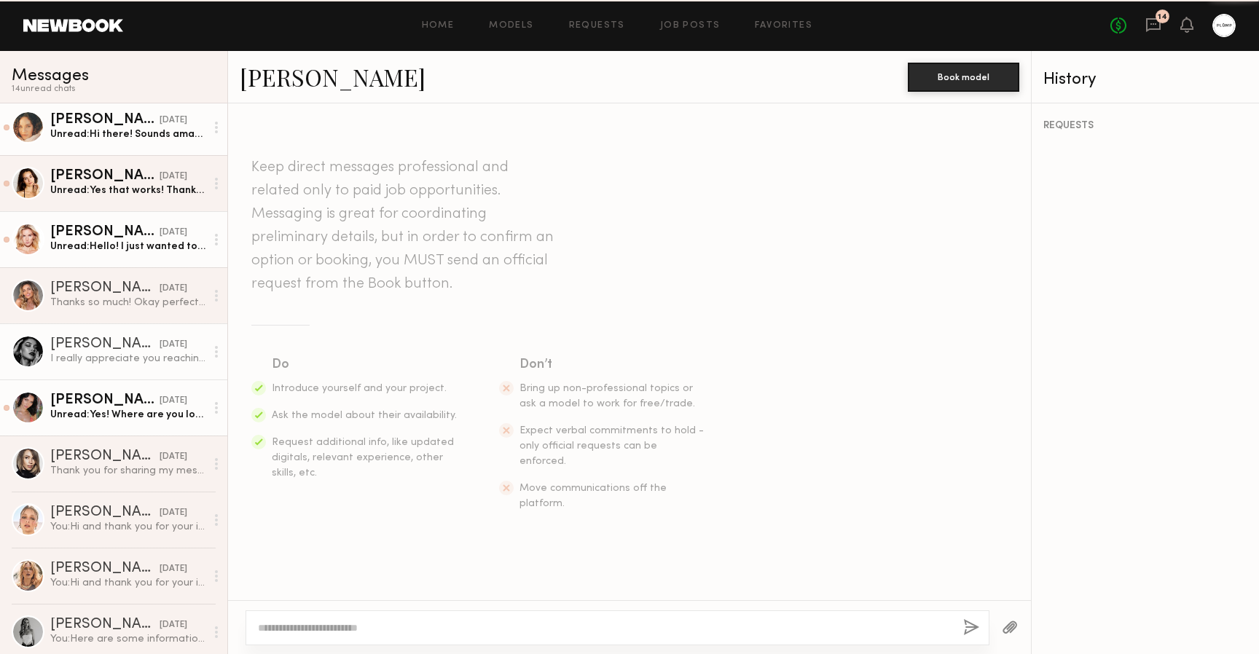
scroll to position [537, 0]
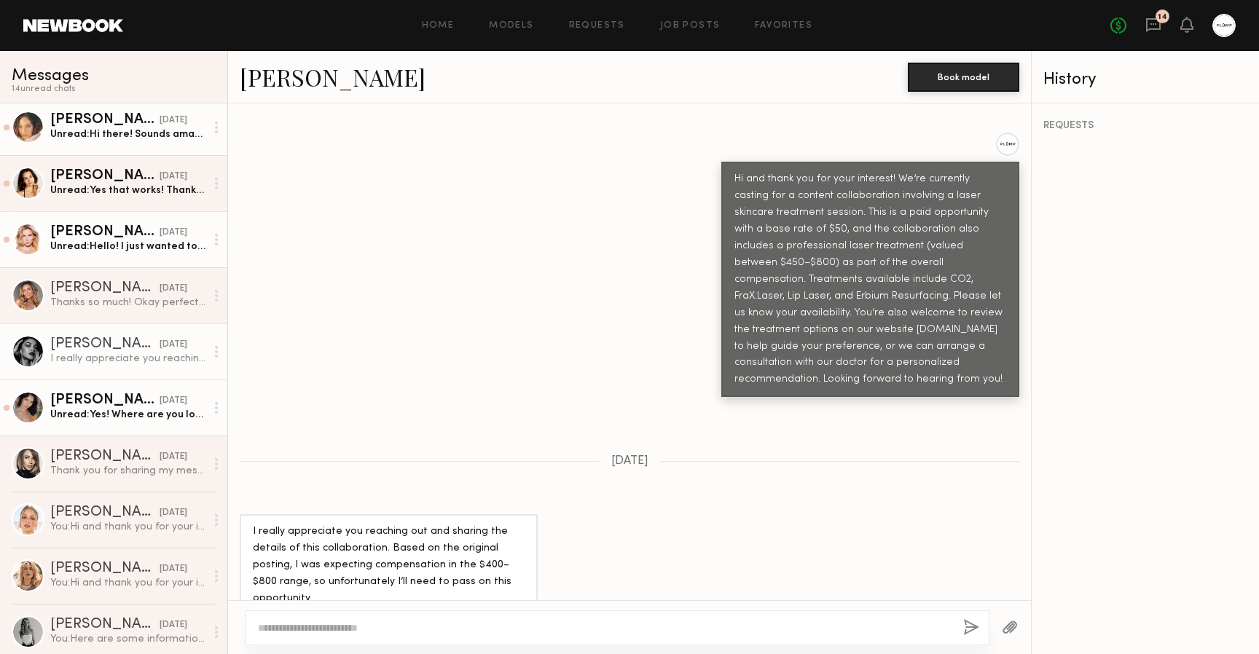
click at [286, 77] on link "Vanessa B." at bounding box center [333, 76] width 186 height 31
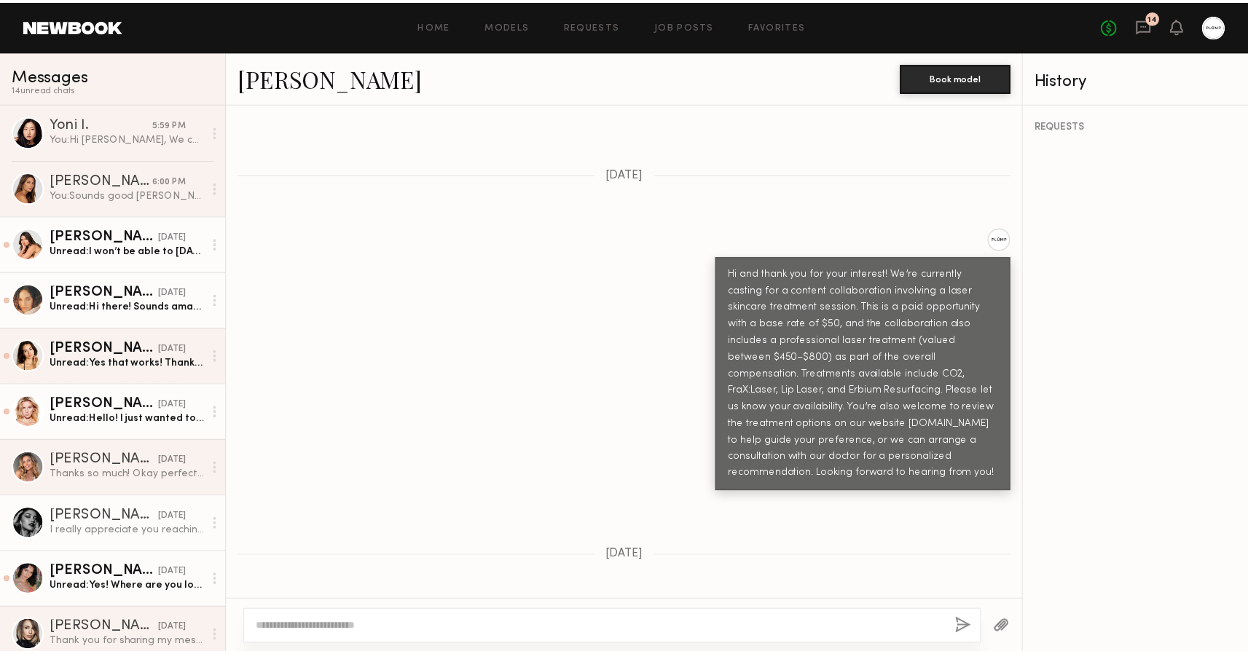
scroll to position [0, 0]
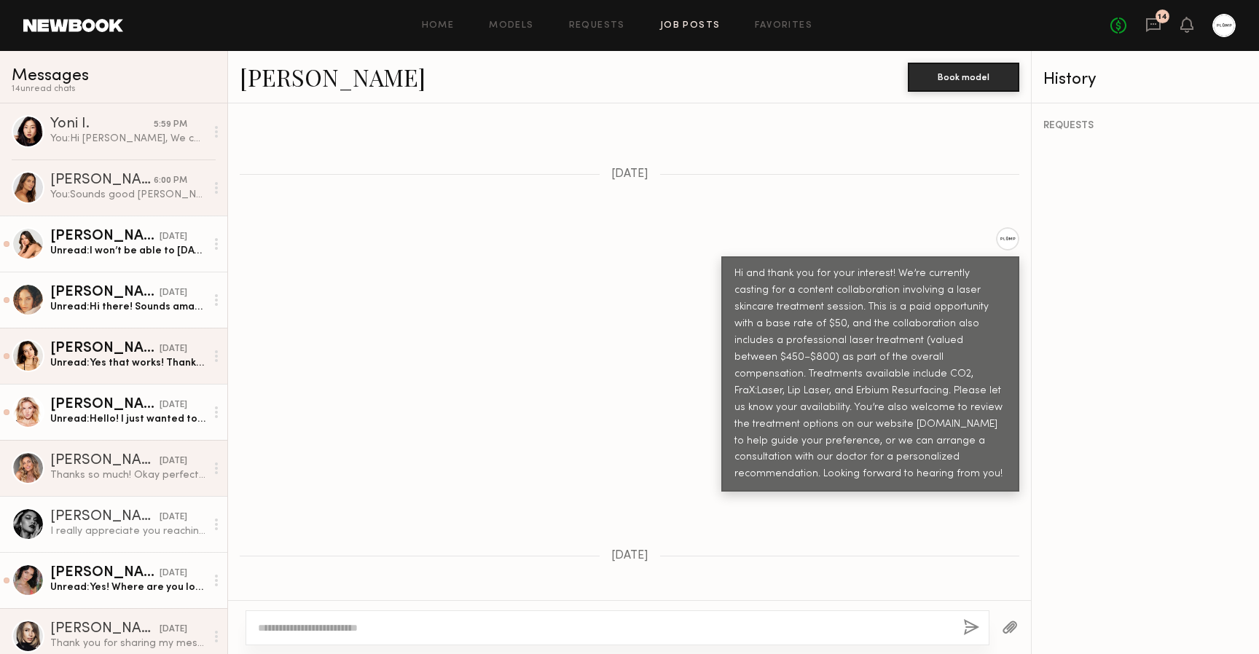
click at [689, 27] on link "Job Posts" at bounding box center [690, 25] width 60 height 9
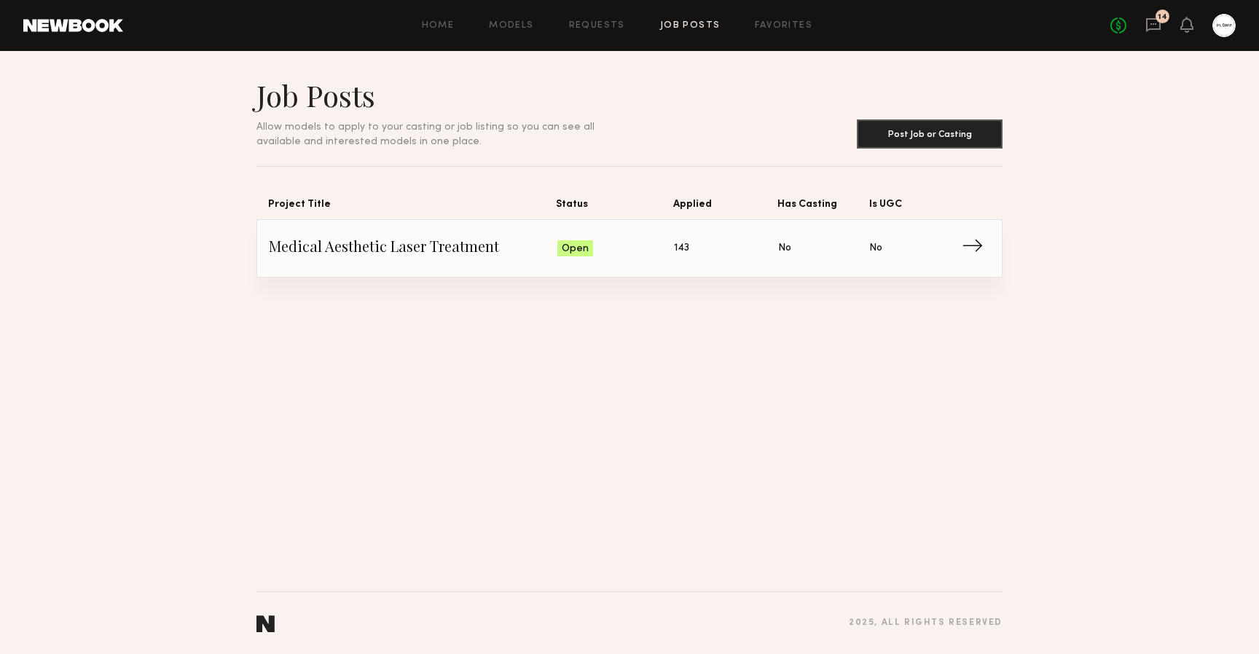
click at [694, 247] on span "Applied: 143" at bounding box center [726, 249] width 104 height 22
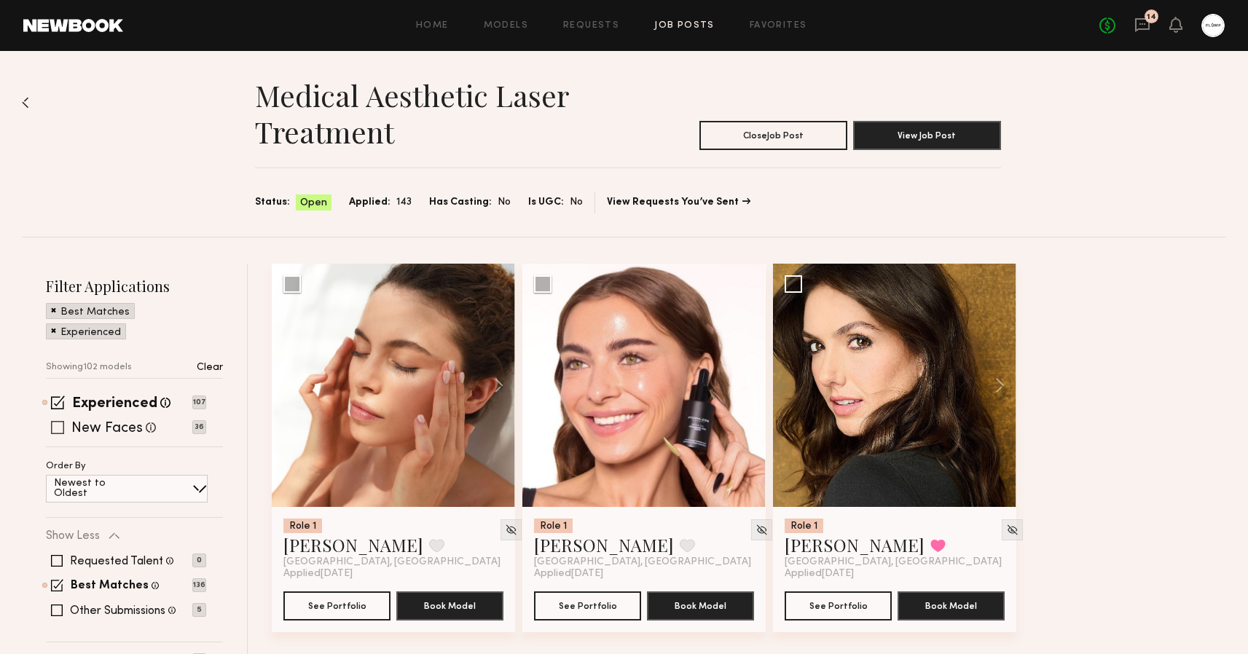
click at [58, 429] on span at bounding box center [57, 427] width 13 height 13
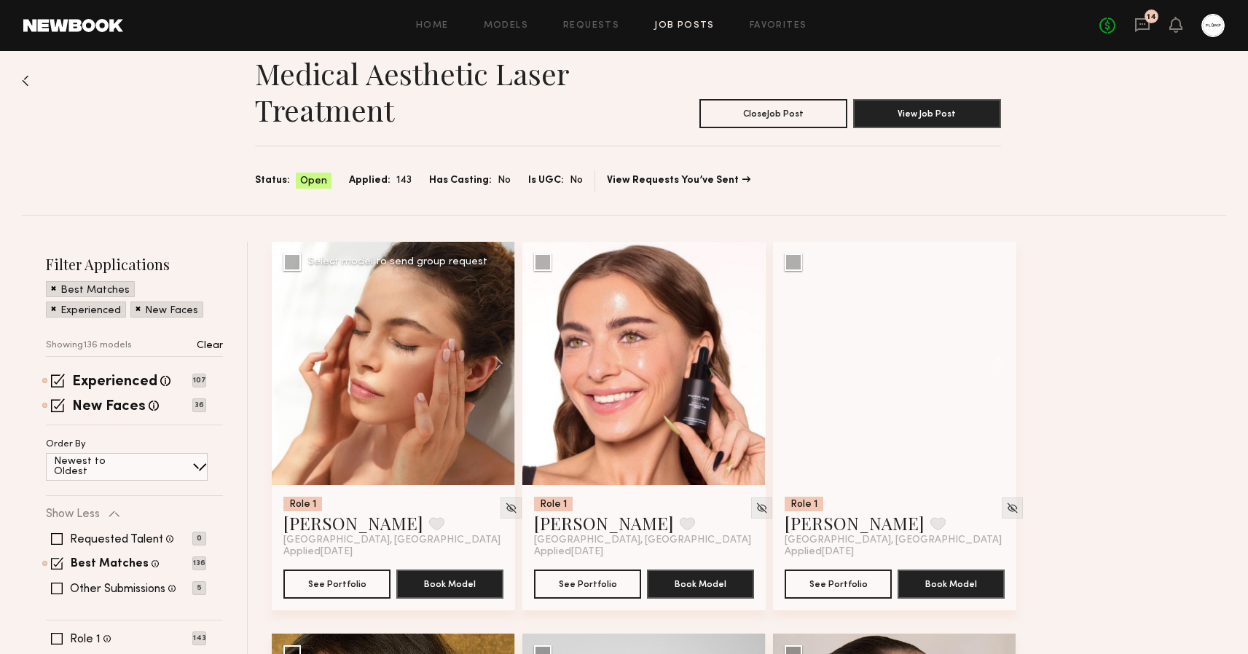
scroll to position [31, 0]
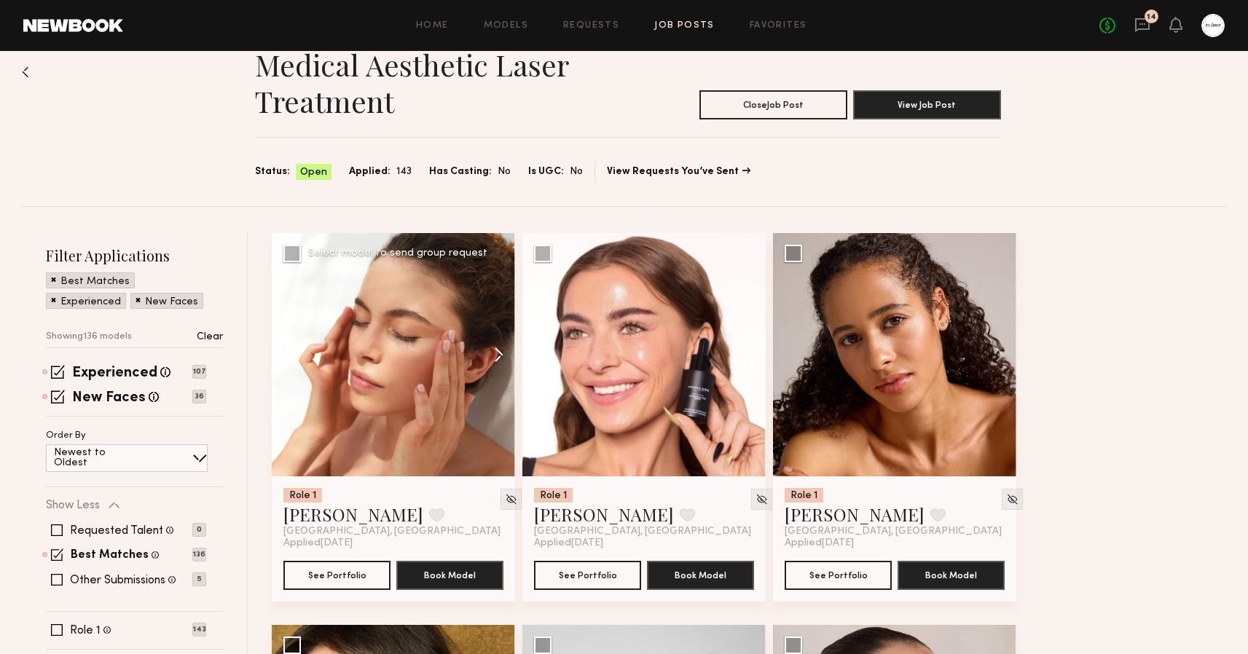
click at [500, 358] on button at bounding box center [492, 354] width 47 height 243
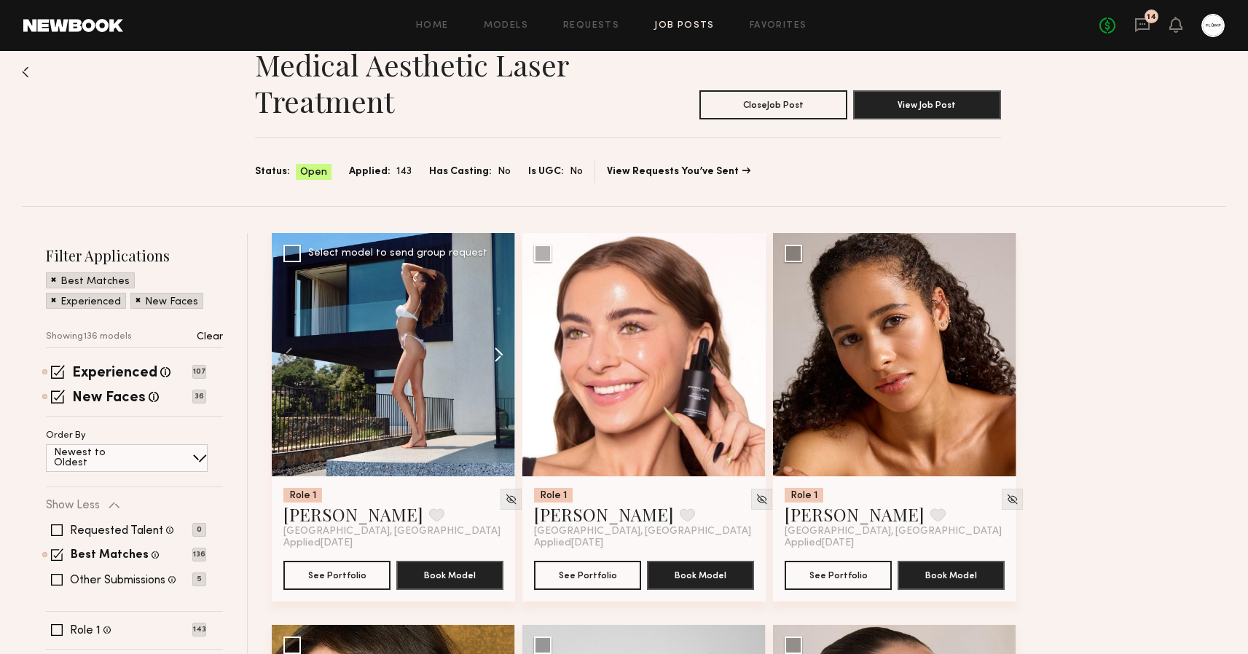
click at [500, 358] on button at bounding box center [492, 354] width 47 height 243
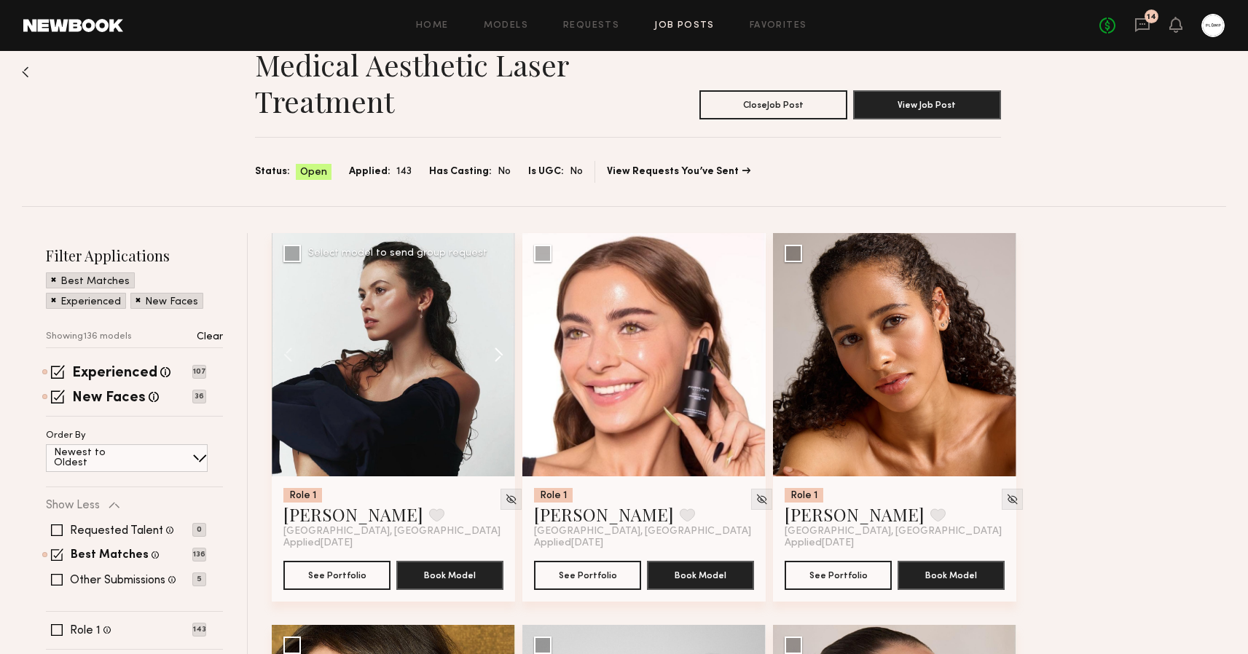
click at [500, 358] on button at bounding box center [492, 354] width 47 height 243
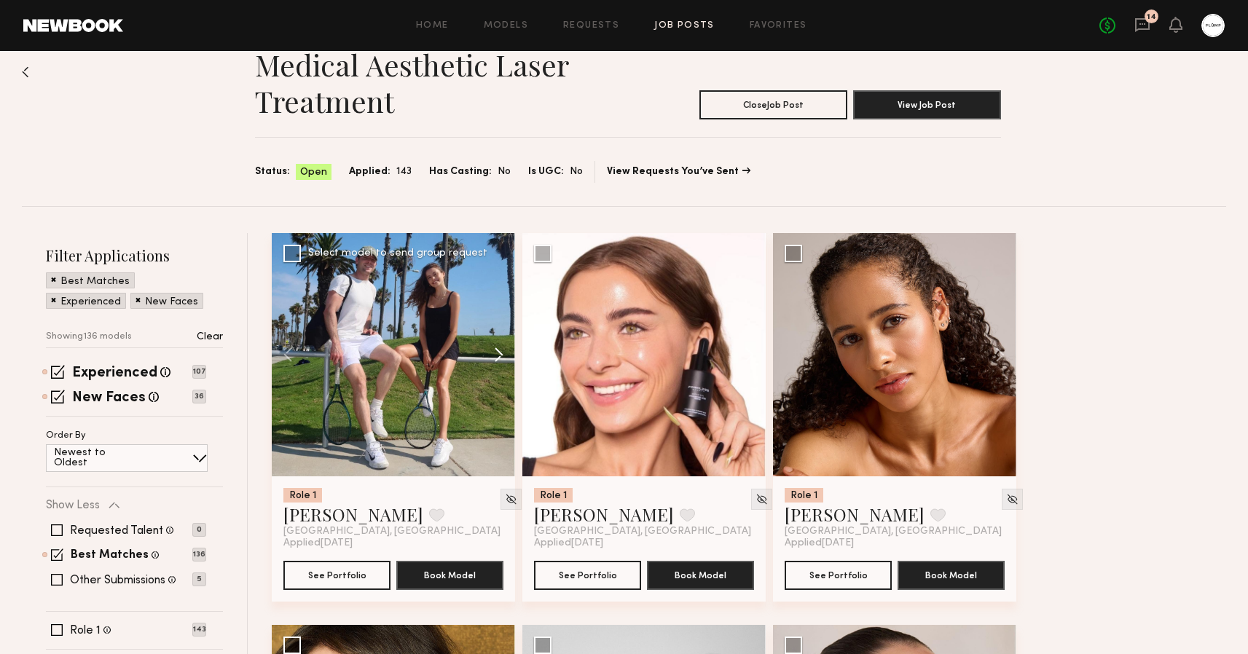
click at [500, 358] on button at bounding box center [492, 354] width 47 height 243
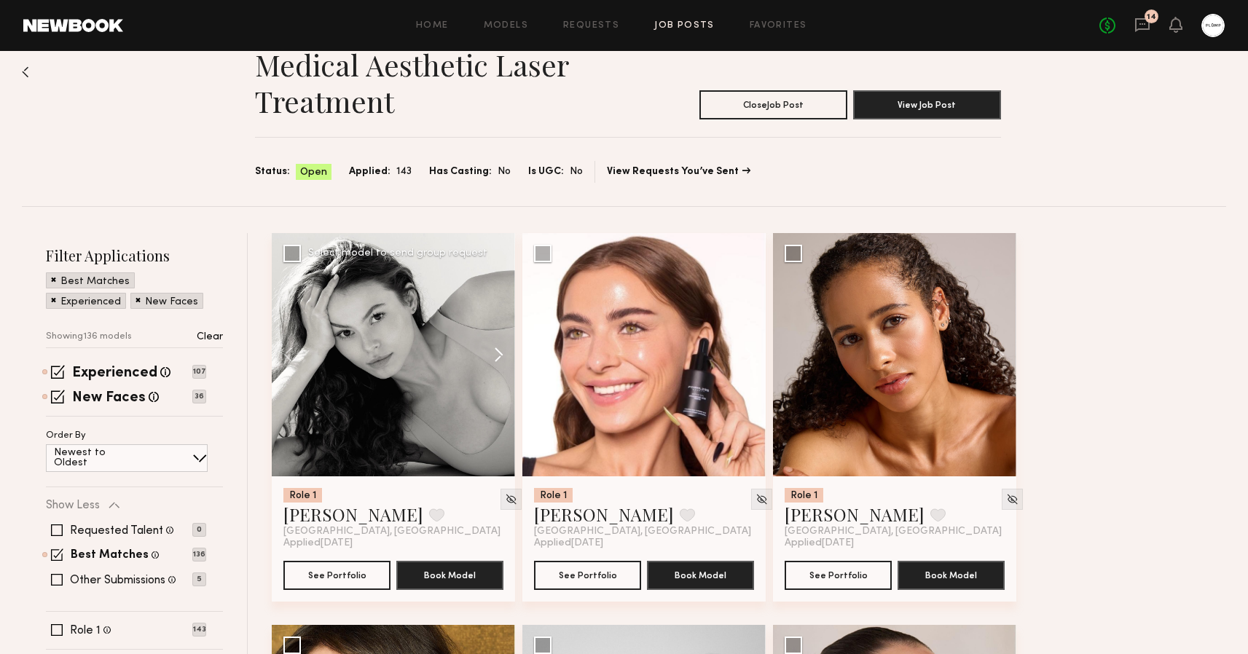
click at [500, 358] on button at bounding box center [492, 354] width 47 height 243
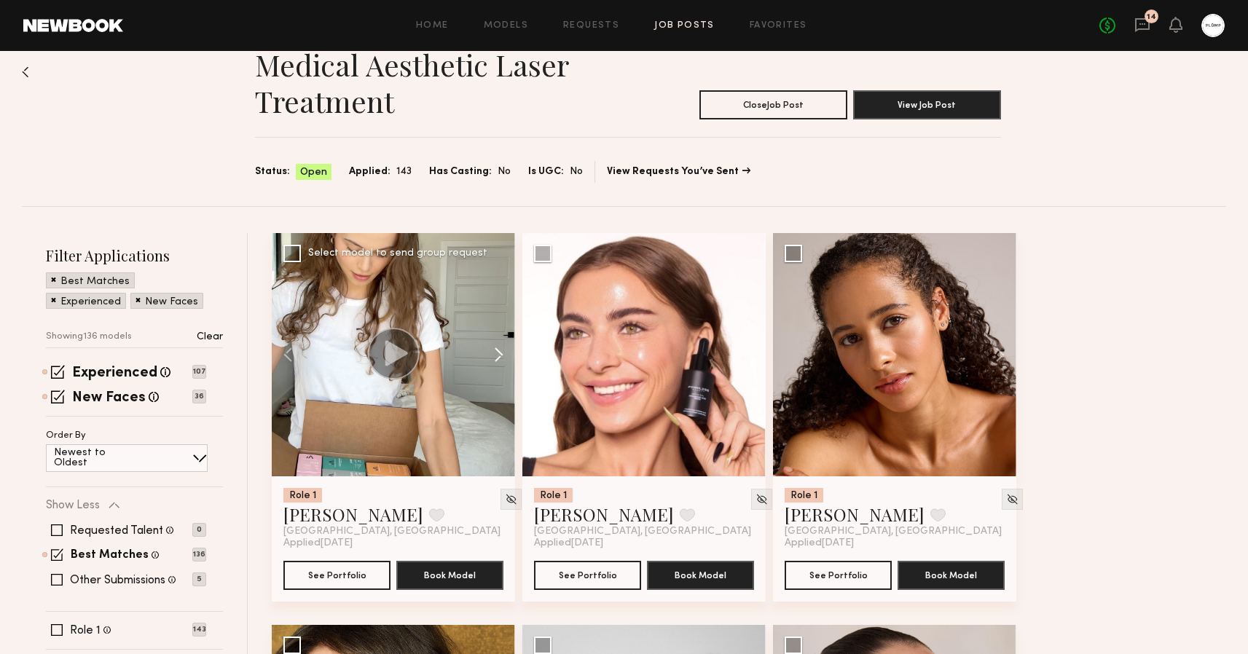
click at [500, 358] on button at bounding box center [492, 354] width 47 height 243
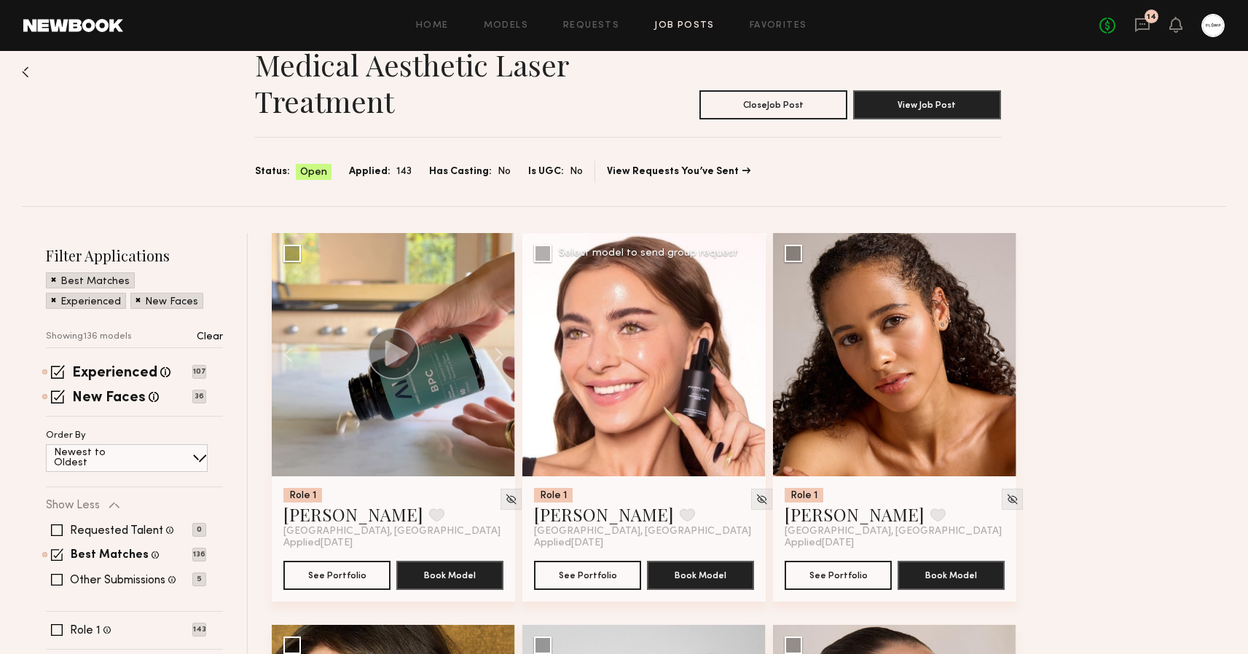
click at [746, 356] on button at bounding box center [742, 354] width 47 height 243
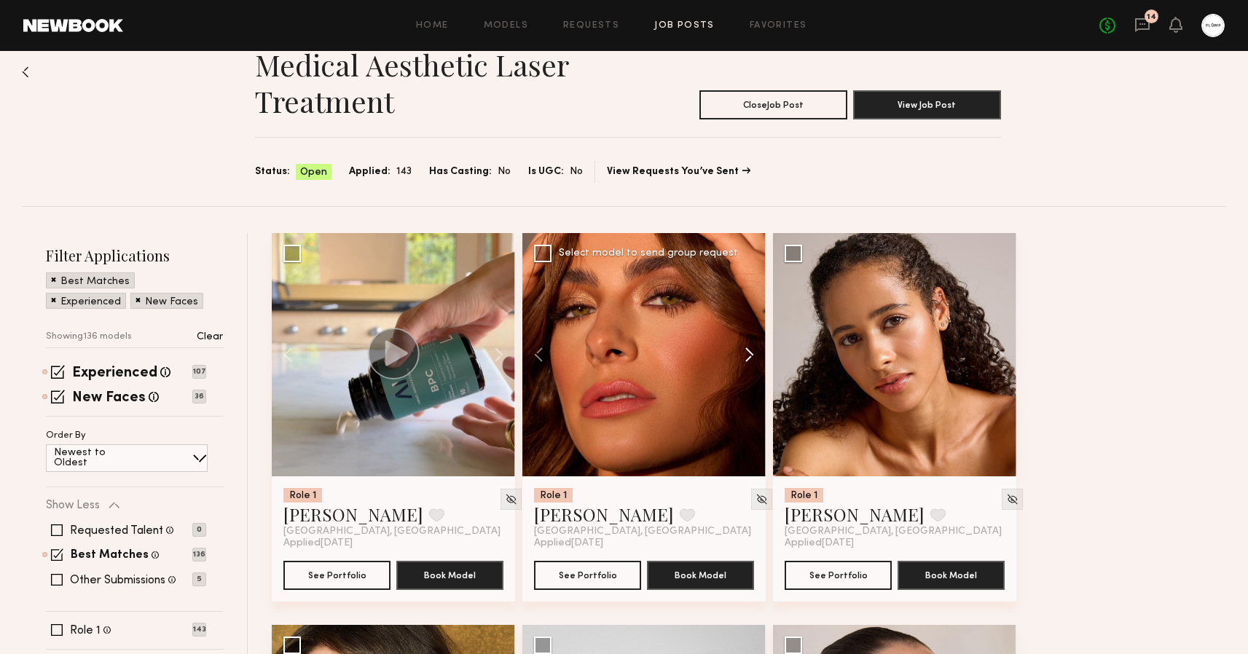
click at [746, 356] on button at bounding box center [742, 354] width 47 height 243
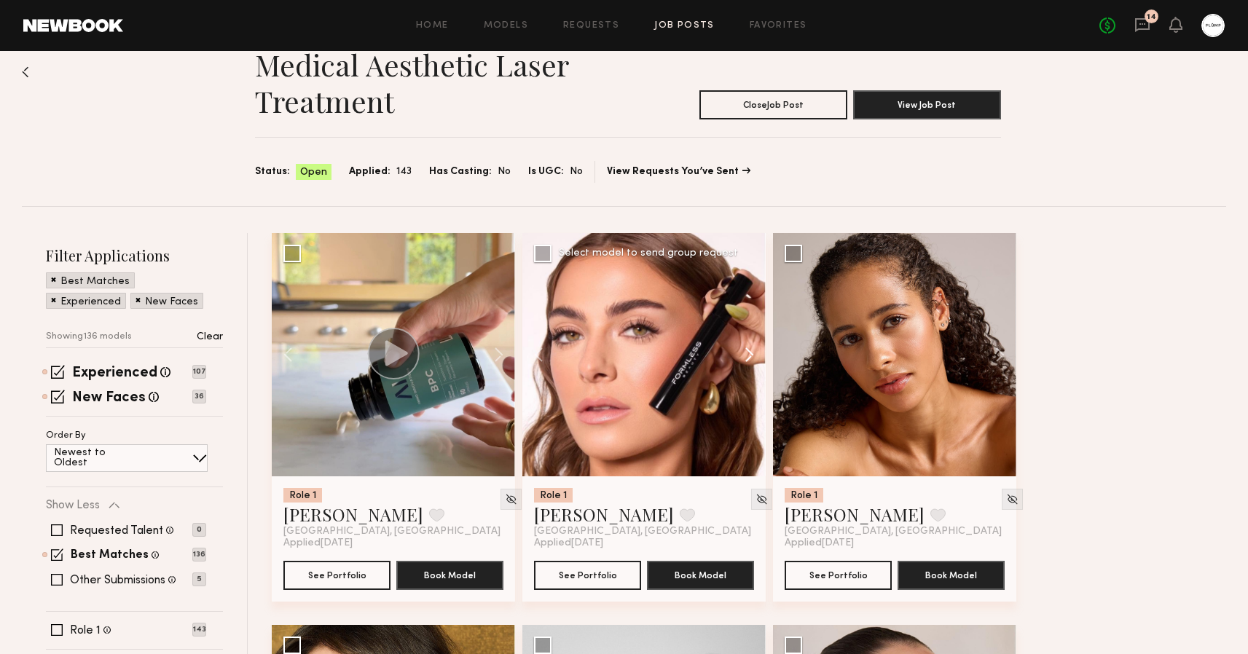
click at [746, 356] on button at bounding box center [742, 354] width 47 height 243
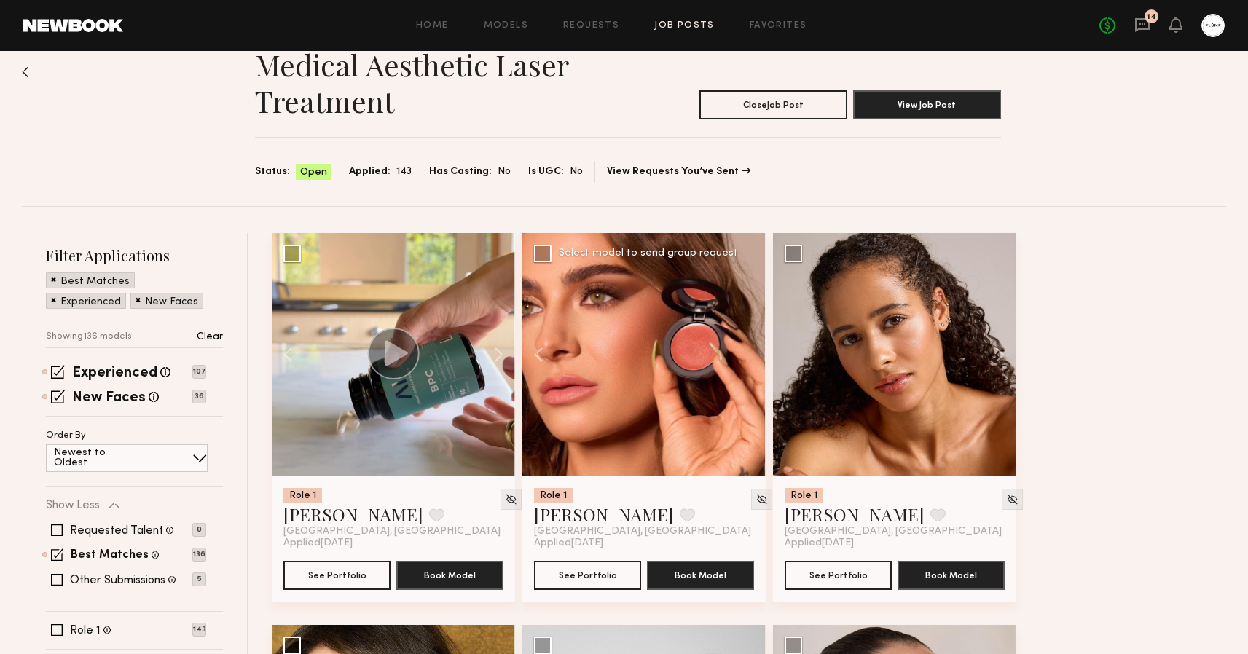
click at [746, 356] on div at bounding box center [644, 354] width 243 height 243
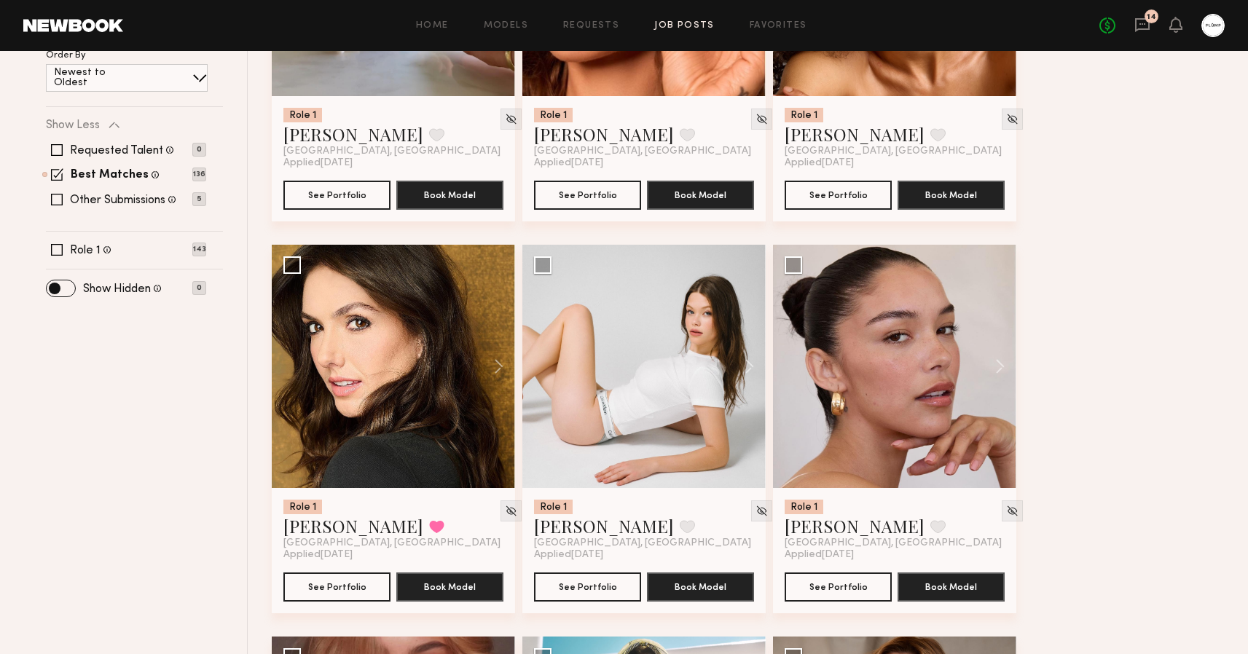
scroll to position [445, 0]
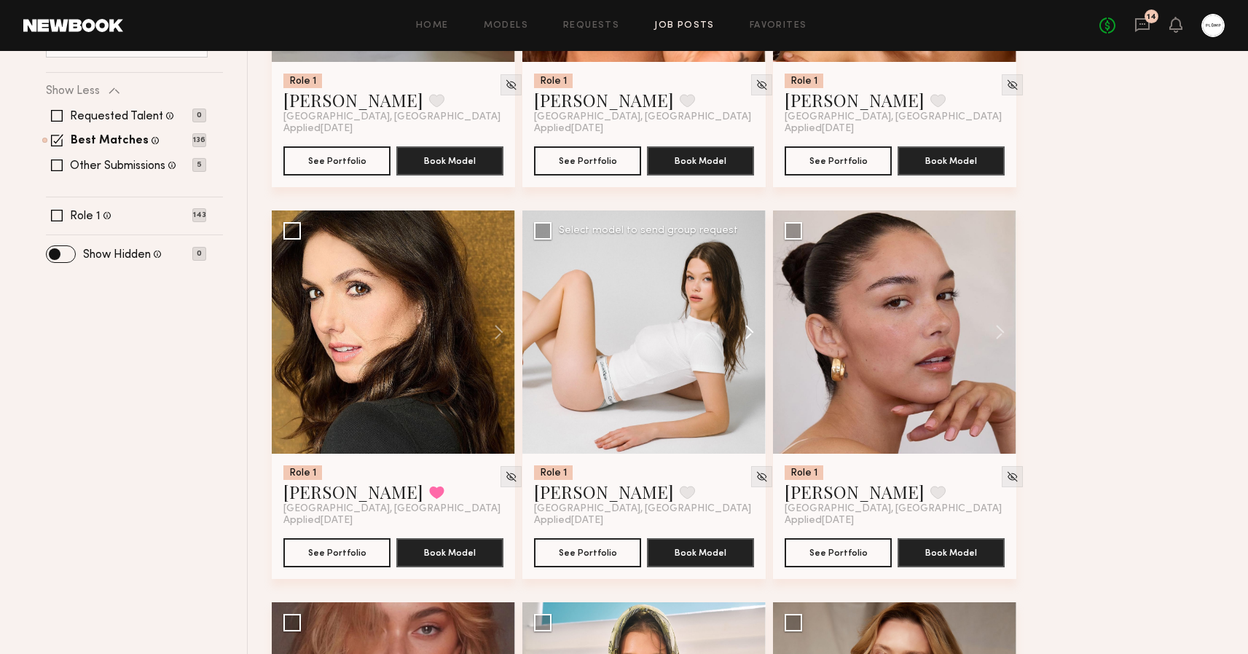
click at [745, 336] on button at bounding box center [742, 332] width 47 height 243
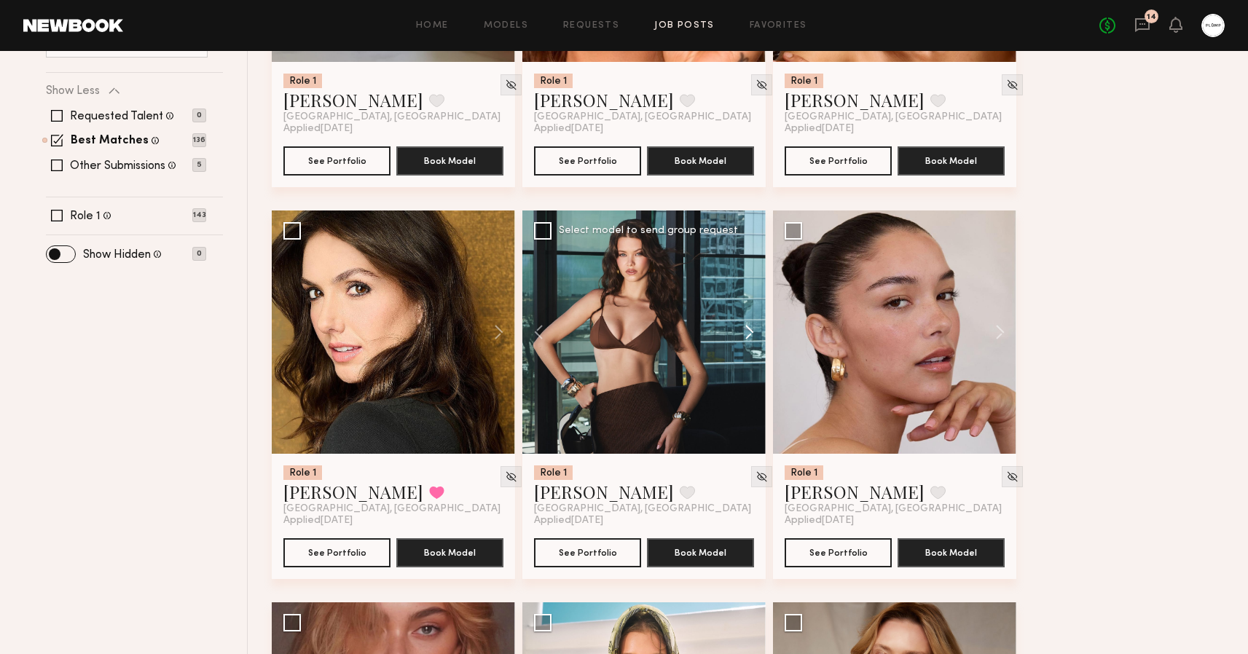
click at [745, 336] on button at bounding box center [742, 332] width 47 height 243
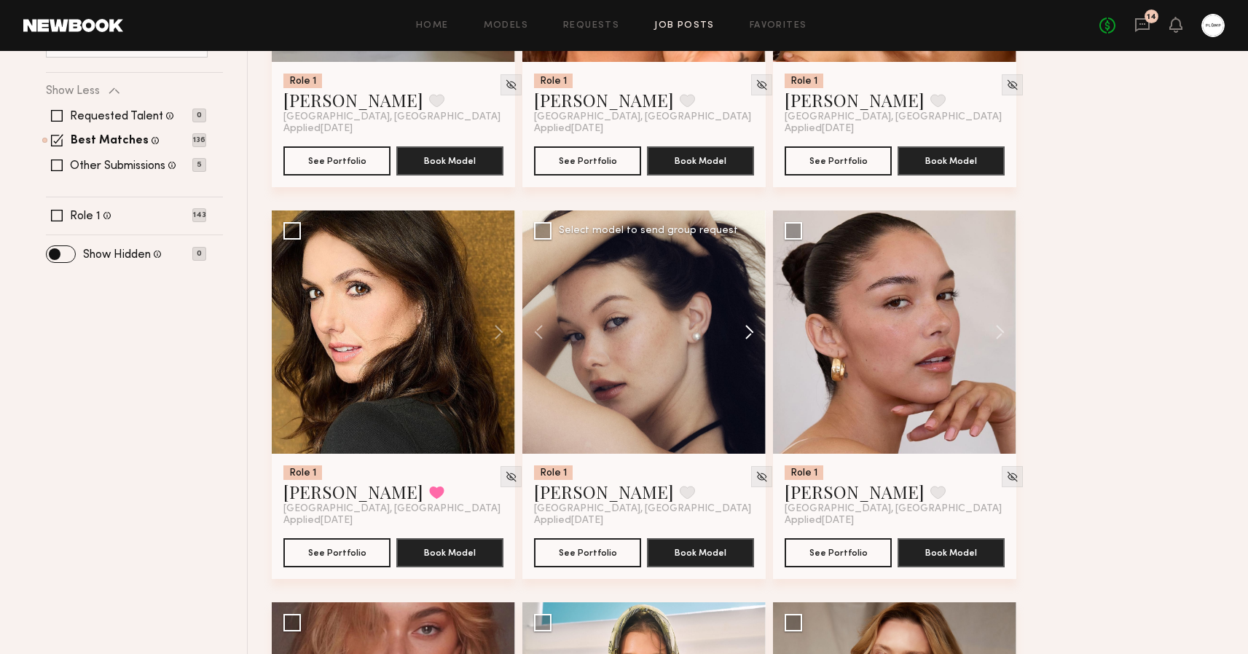
click at [745, 336] on button at bounding box center [742, 332] width 47 height 243
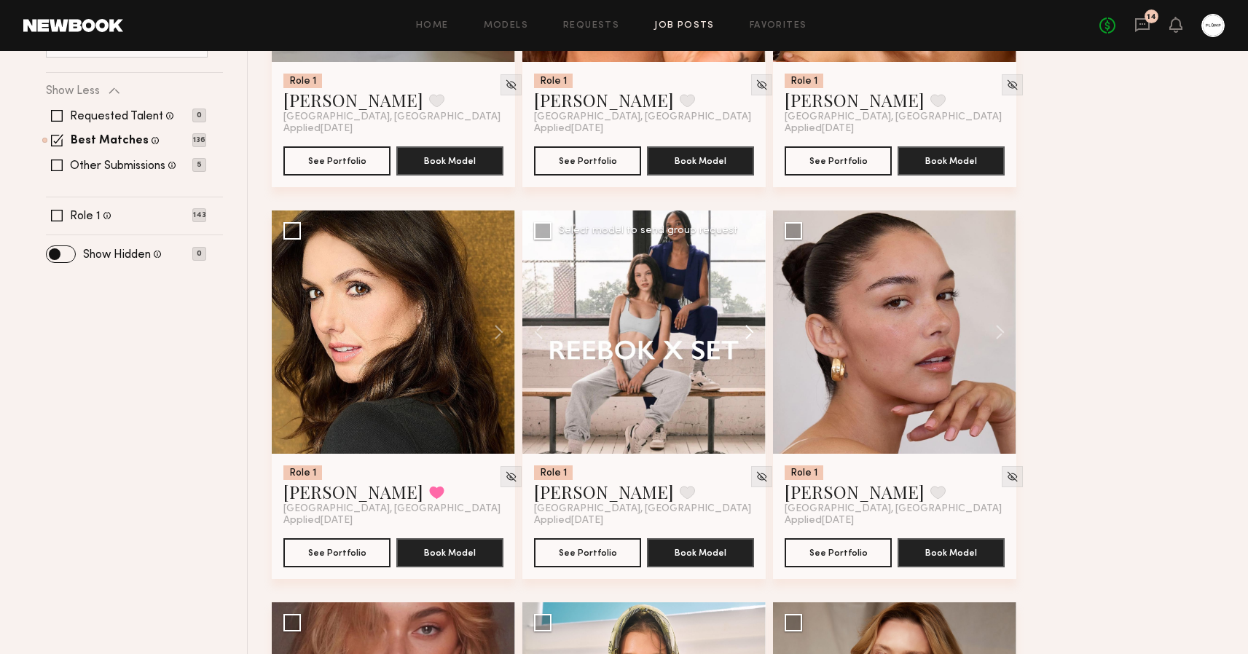
click at [745, 336] on button at bounding box center [742, 332] width 47 height 243
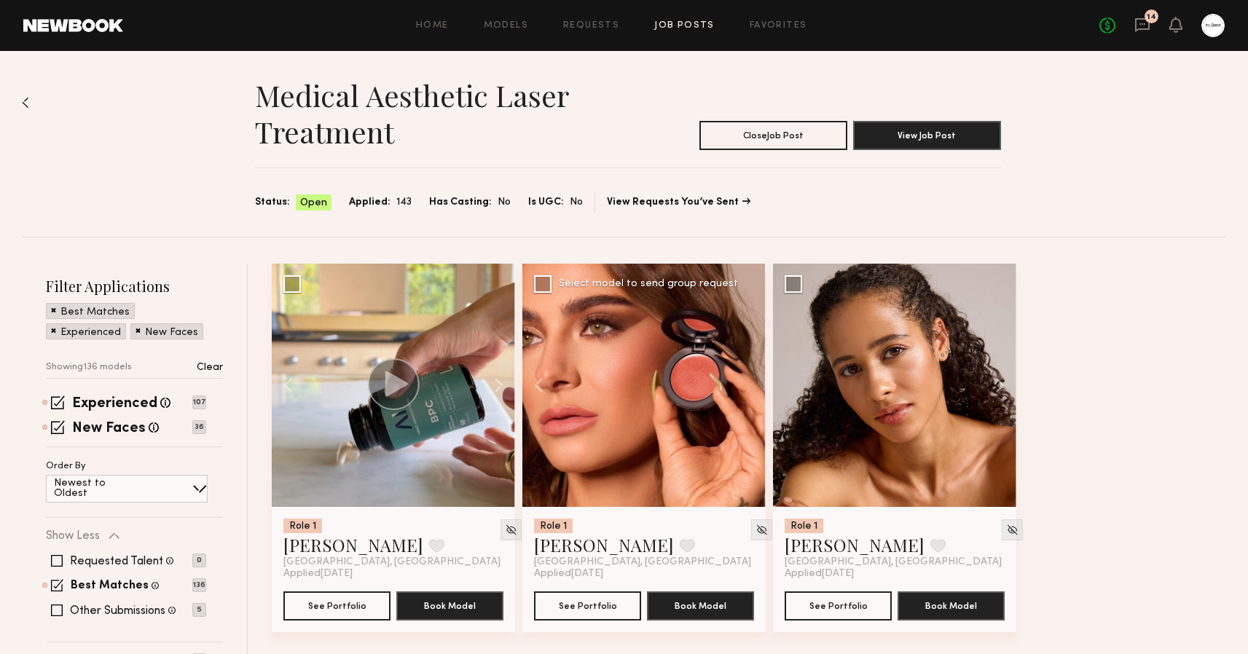
scroll to position [0, 0]
click at [505, 386] on button at bounding box center [492, 385] width 47 height 243
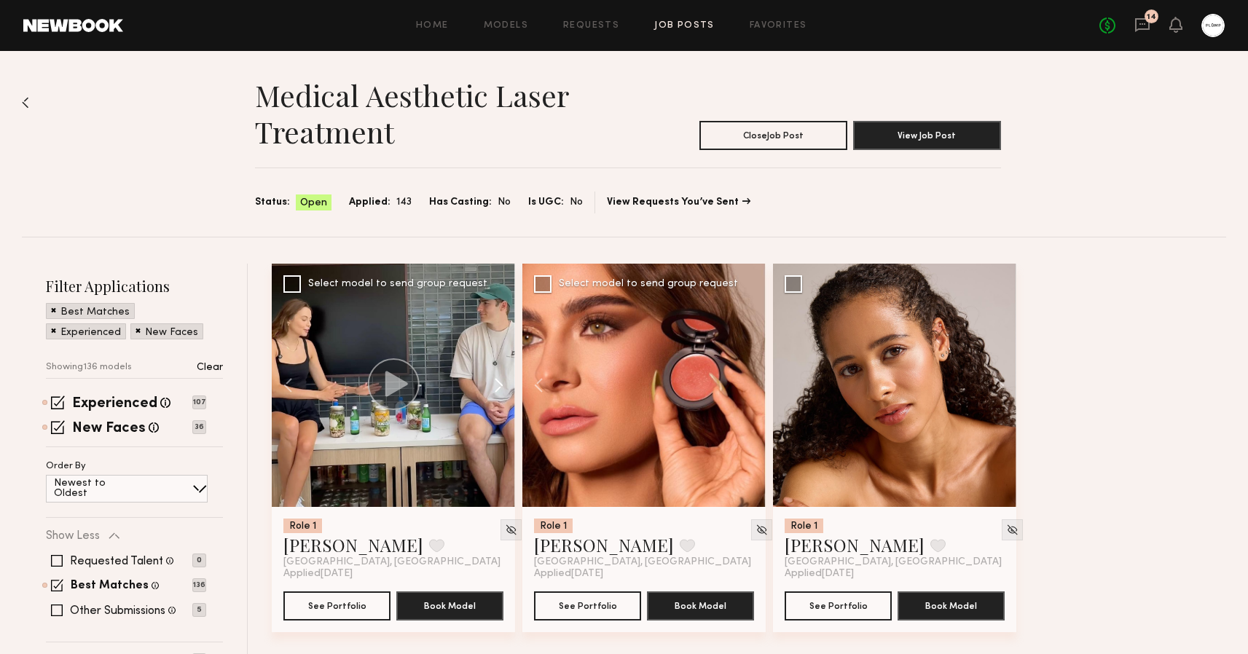
click at [505, 386] on button at bounding box center [492, 385] width 47 height 243
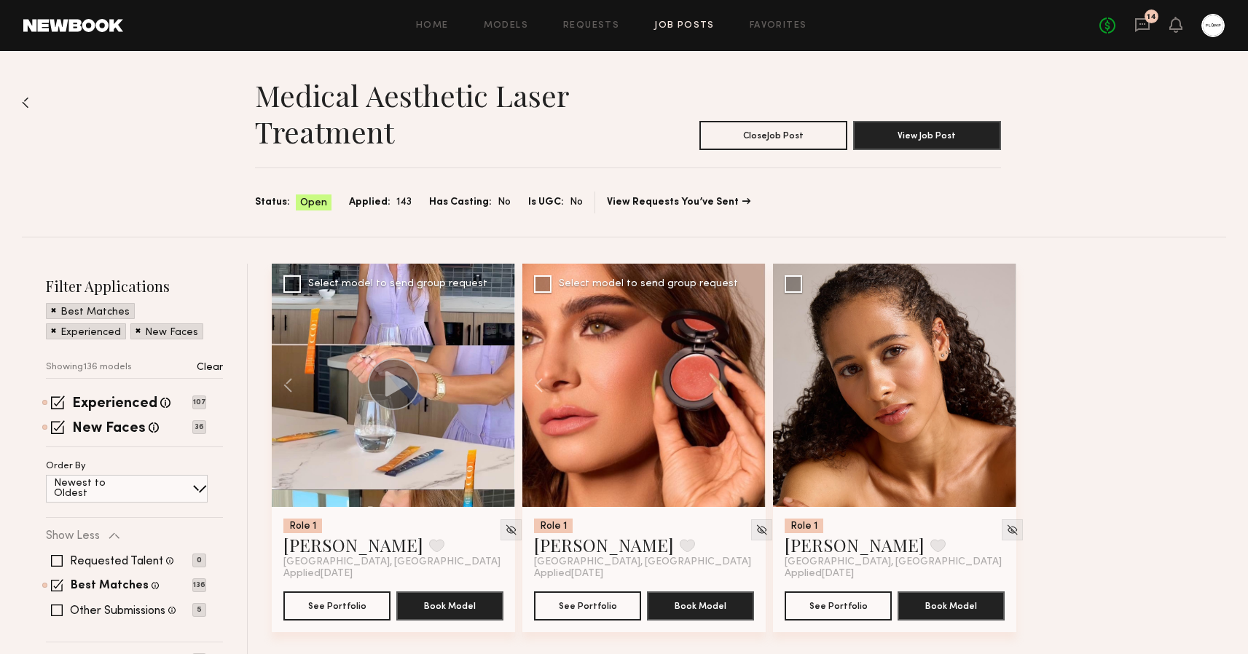
click at [505, 386] on div at bounding box center [393, 385] width 243 height 243
click at [71, 21] on link at bounding box center [73, 25] width 100 height 13
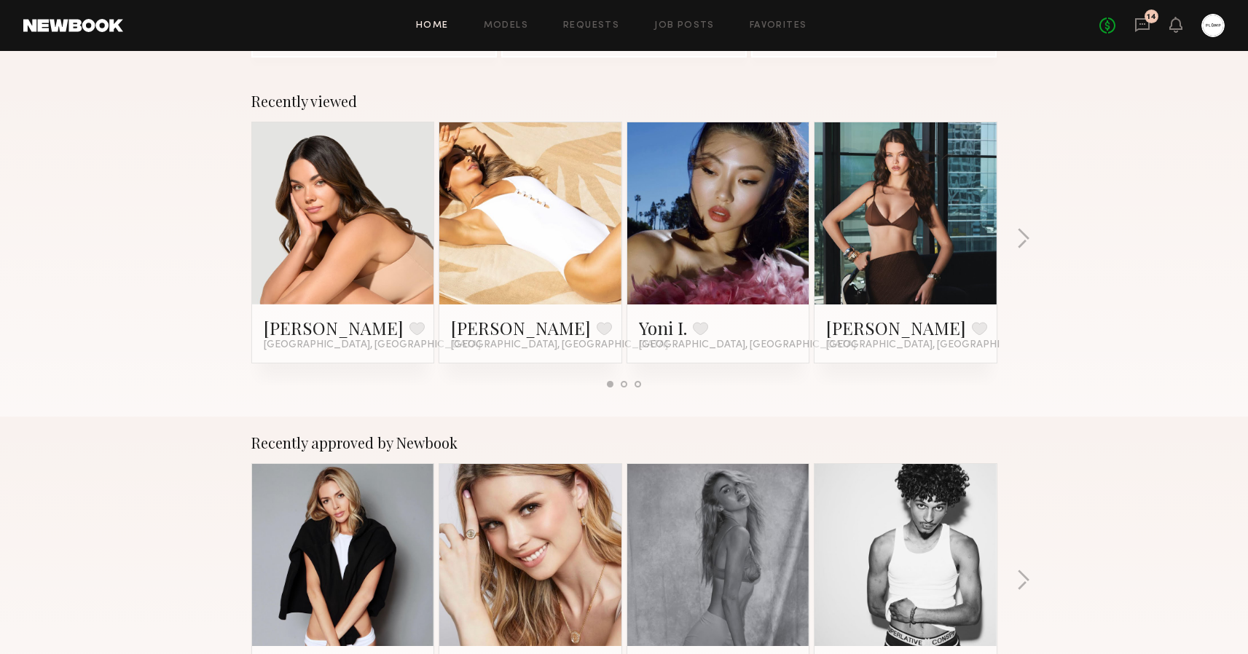
scroll to position [328, 0]
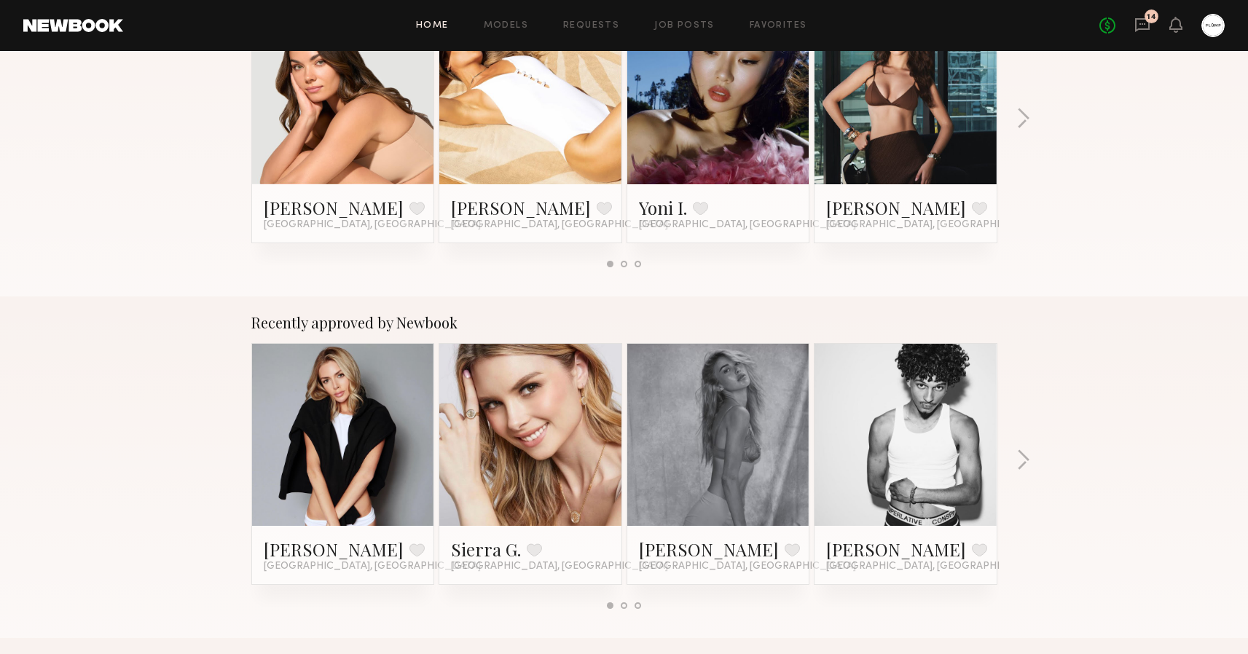
click at [768, 434] on div at bounding box center [718, 435] width 182 height 182
click at [701, 402] on link at bounding box center [718, 435] width 89 height 182
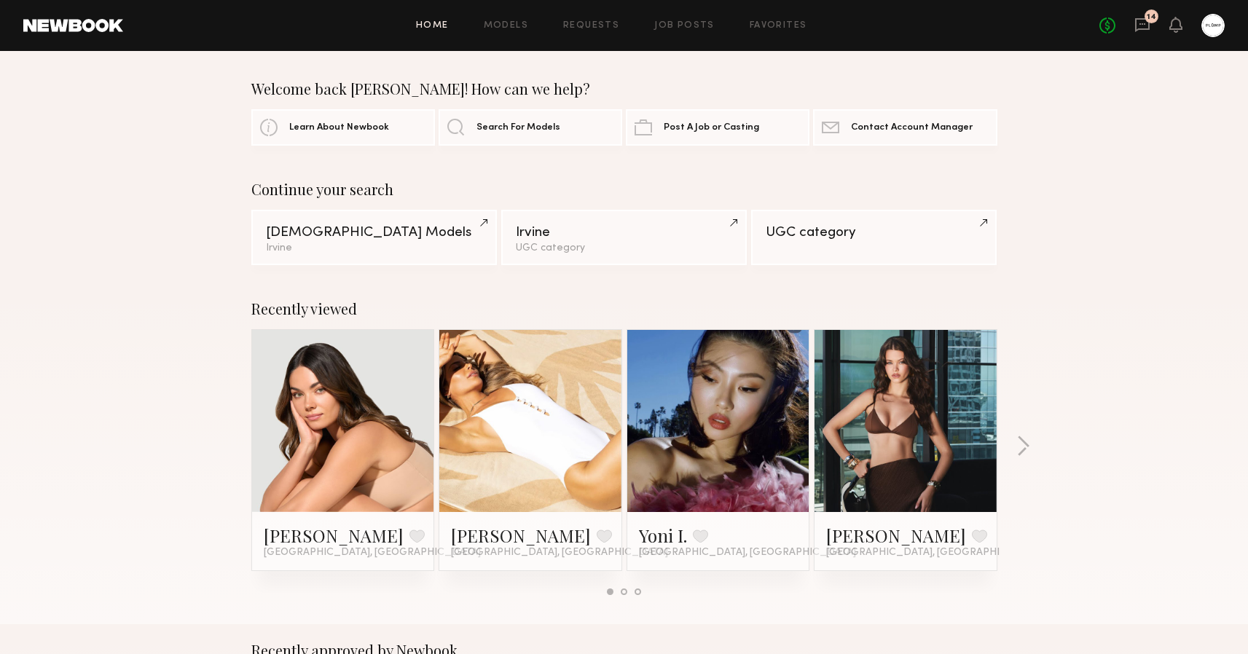
scroll to position [0, 0]
click at [1023, 440] on button "button" at bounding box center [1024, 448] width 14 height 24
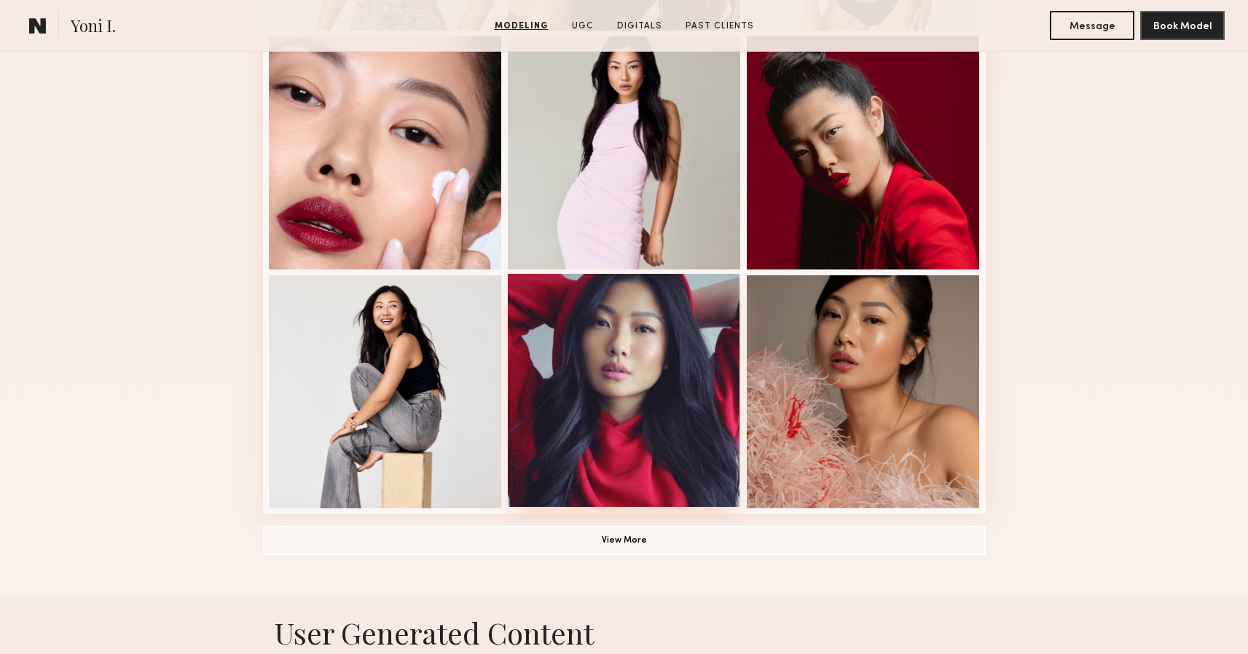
scroll to position [876, 0]
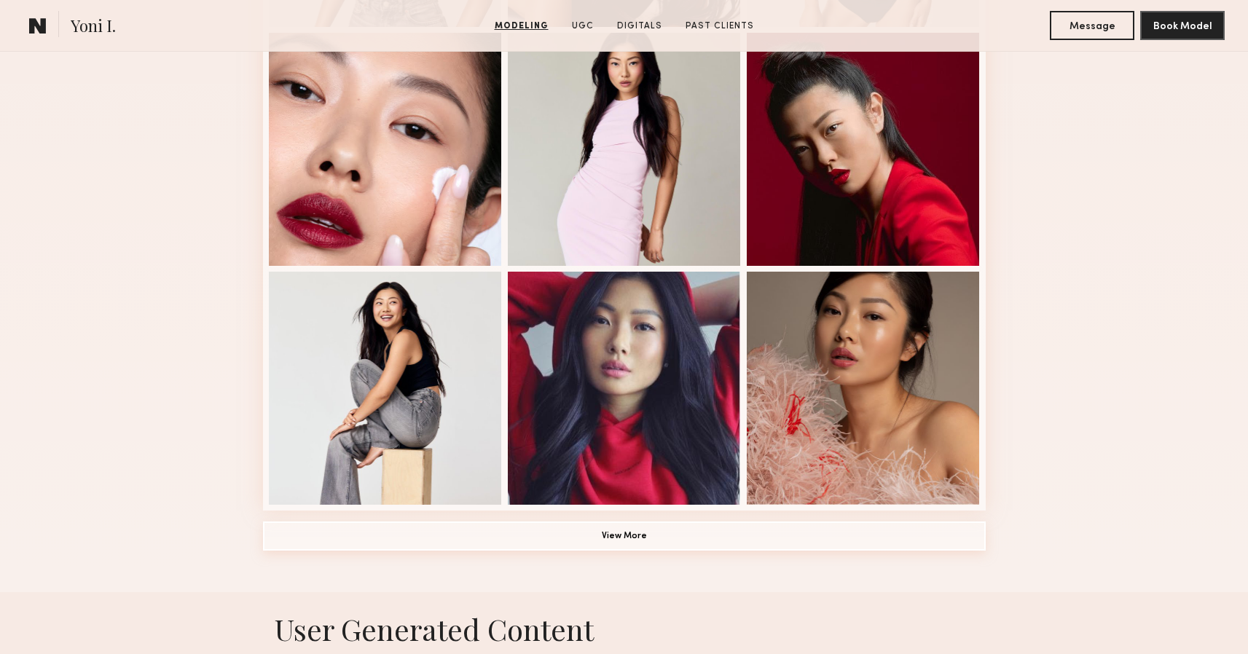
click at [622, 537] on button "View More" at bounding box center [624, 536] width 723 height 29
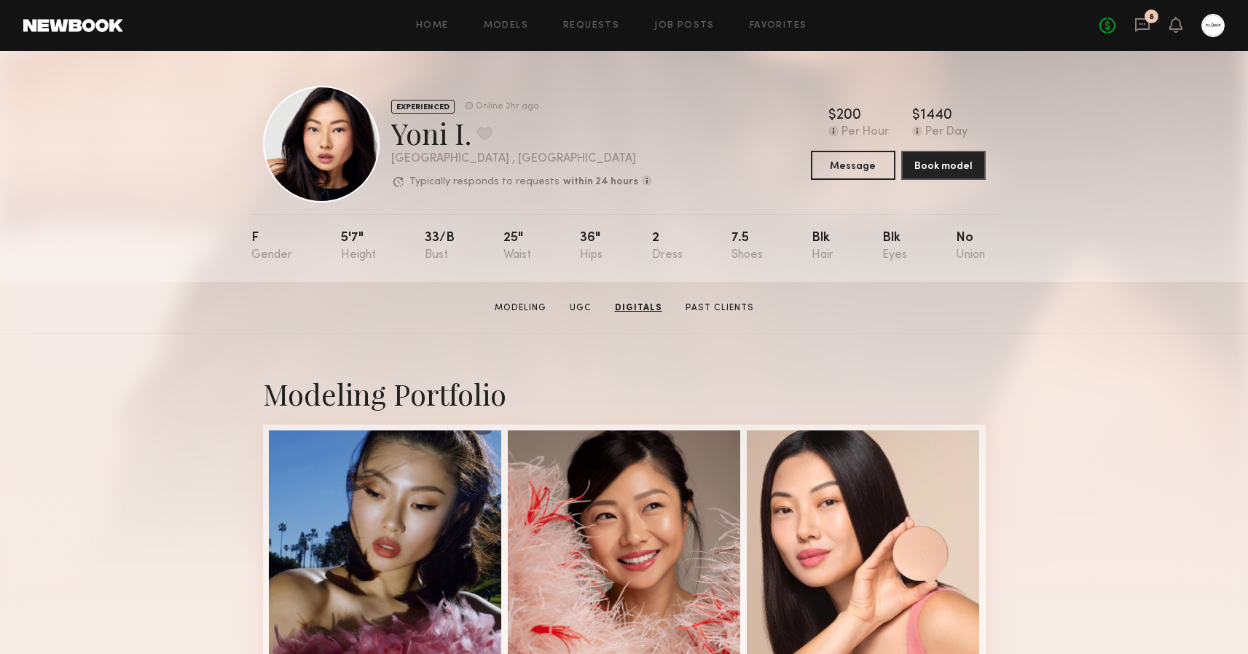
scroll to position [0, 0]
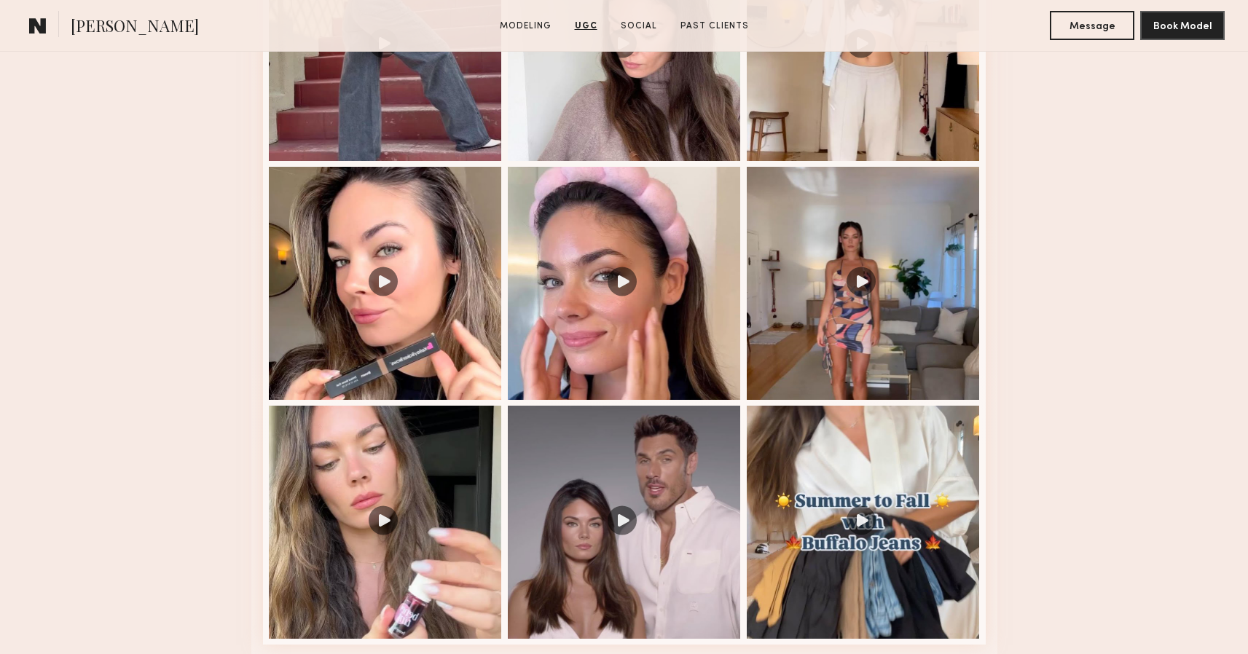
scroll to position [1953, 0]
